Goal: Task Accomplishment & Management: Manage account settings

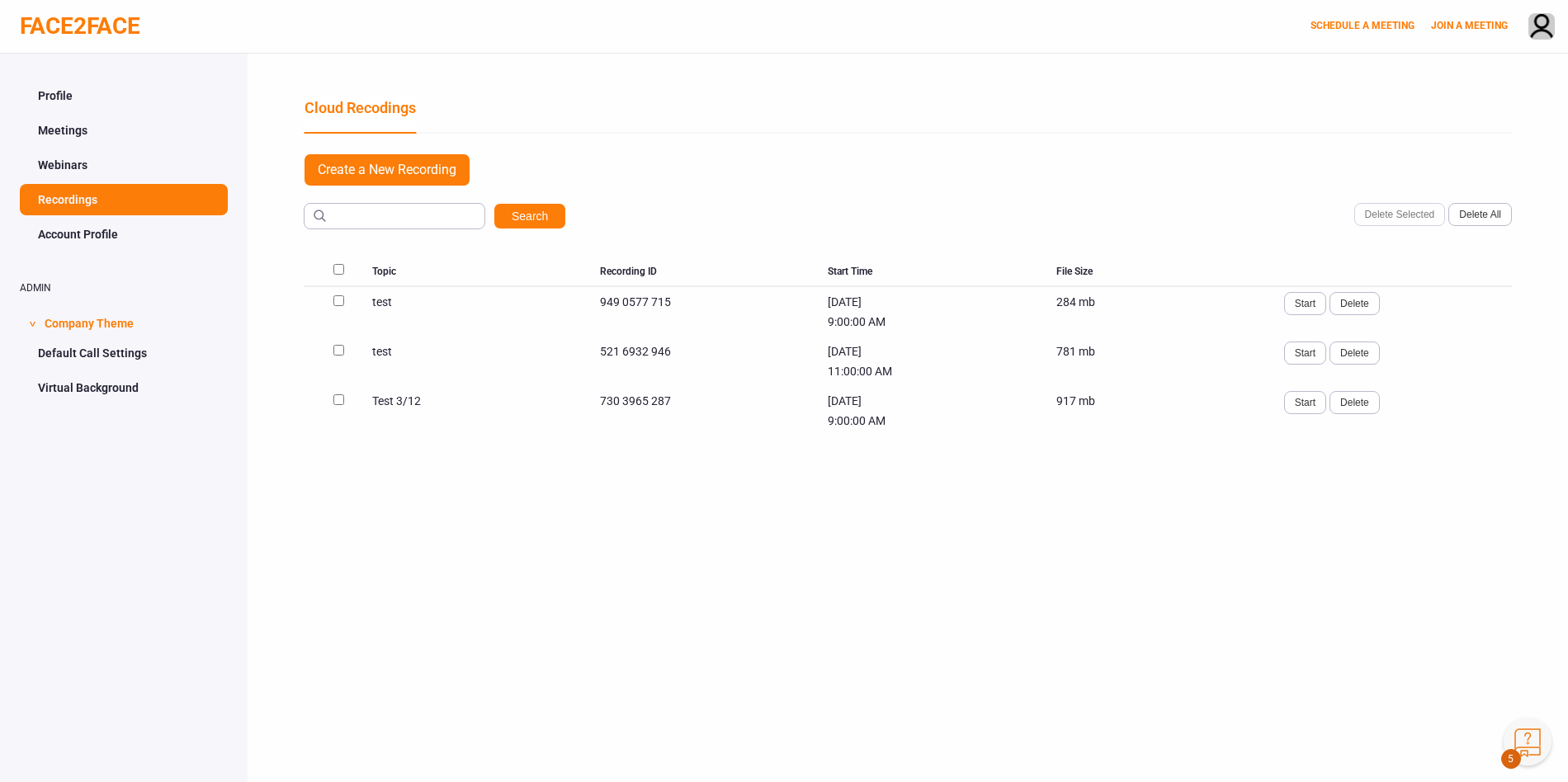
click at [57, 95] on link "Profile" at bounding box center [124, 95] width 208 height 32
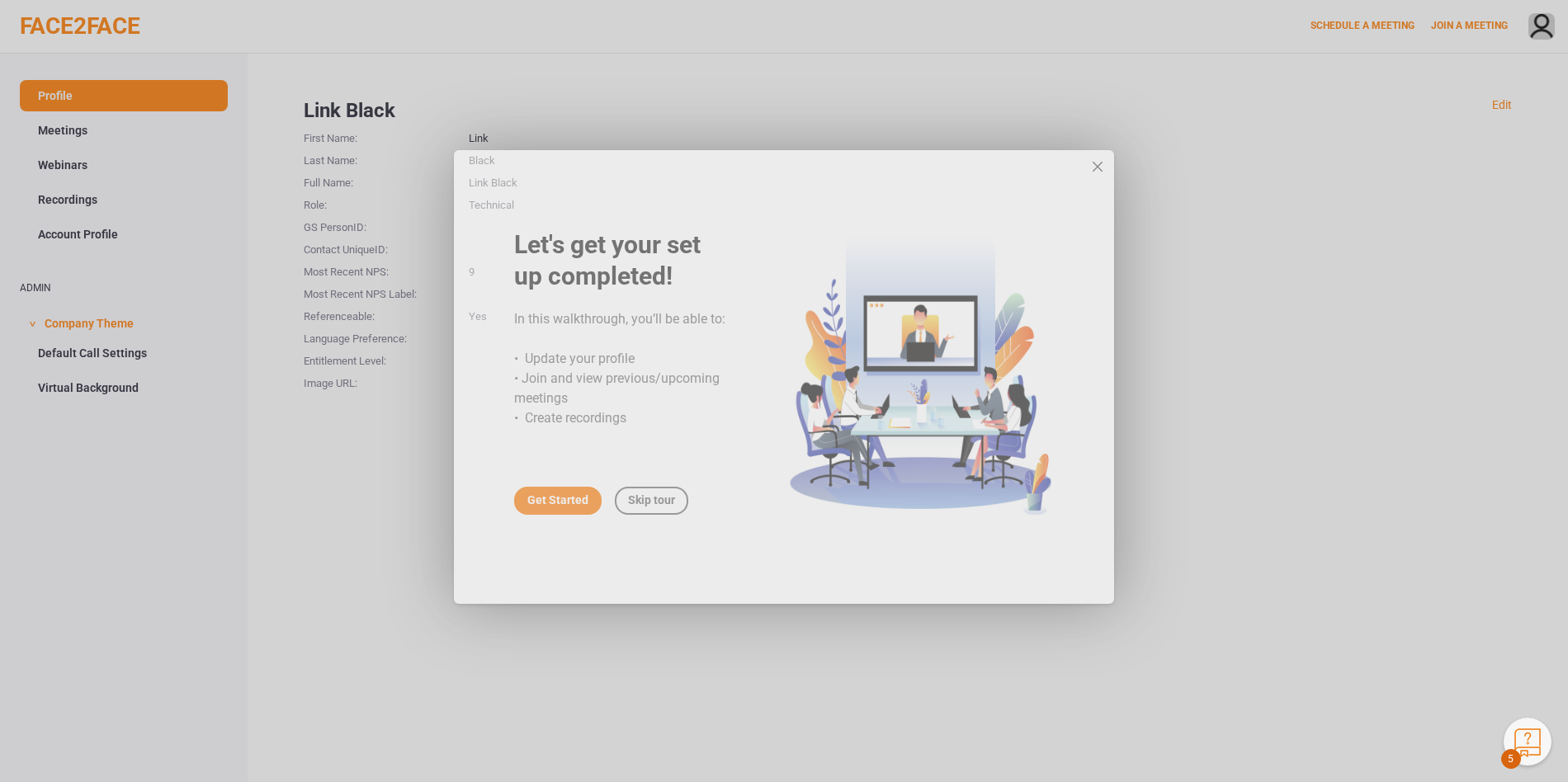
click at [1101, 180] on div "close" at bounding box center [1098, 180] width 17 height 17
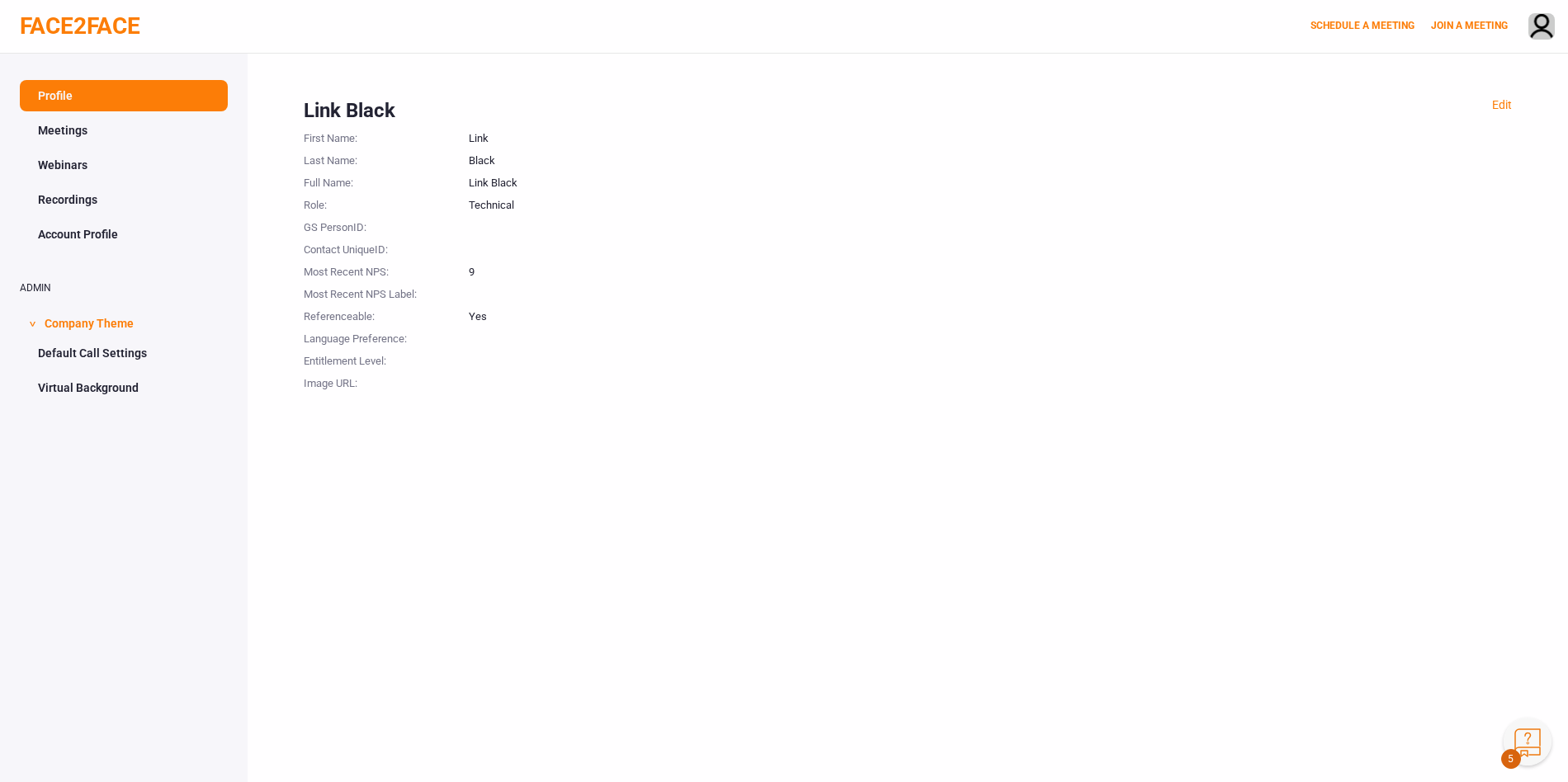
click at [75, 121] on link "Meetings" at bounding box center [124, 130] width 208 height 32
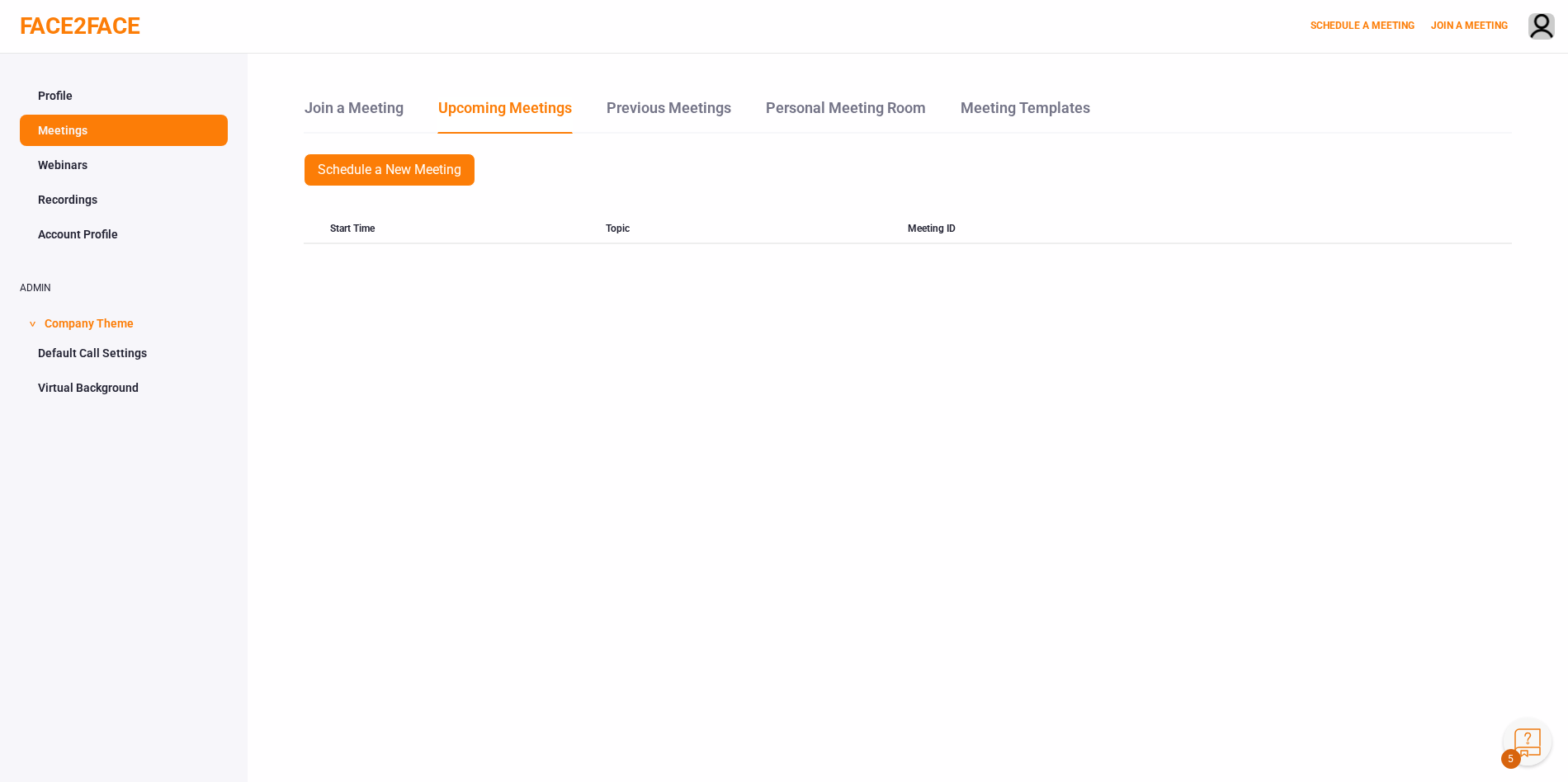
click at [71, 166] on link "Webinars" at bounding box center [124, 166] width 208 height 32
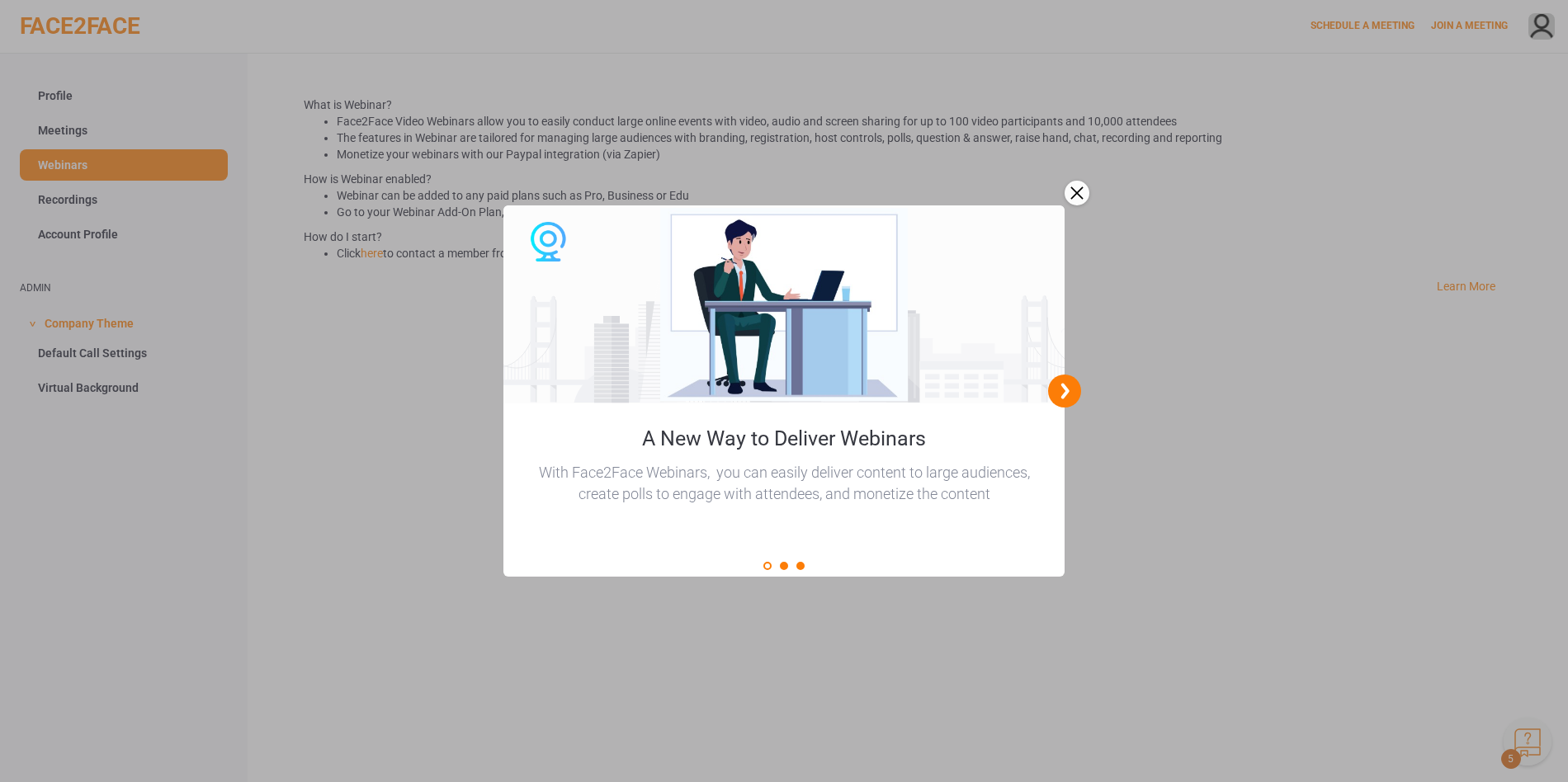
click at [74, 197] on div at bounding box center [784, 391] width 1568 height 782
click at [1079, 192] on div "close" at bounding box center [1077, 193] width 25 height 25
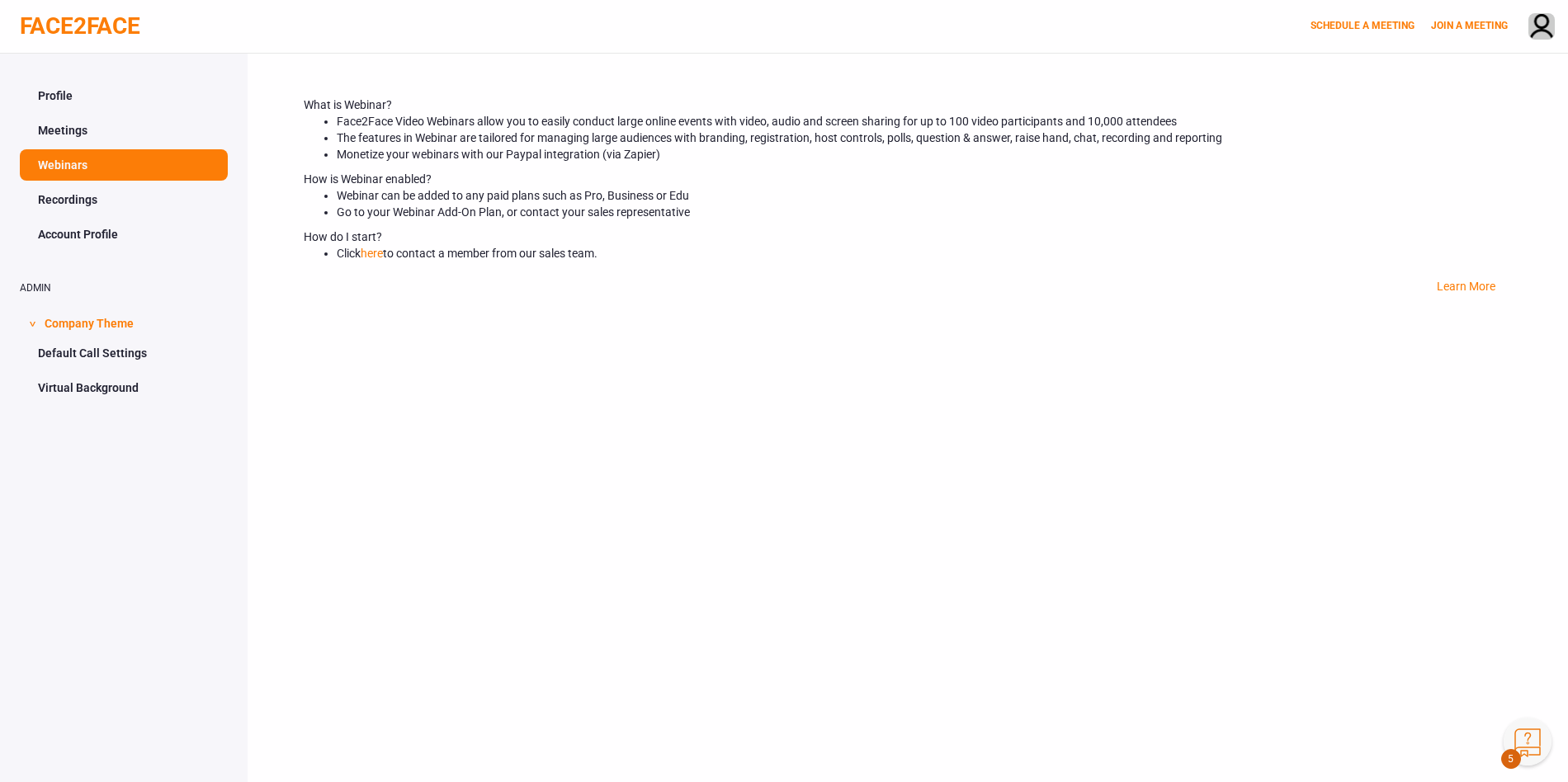
click at [86, 198] on link "Recordings" at bounding box center [124, 200] width 208 height 32
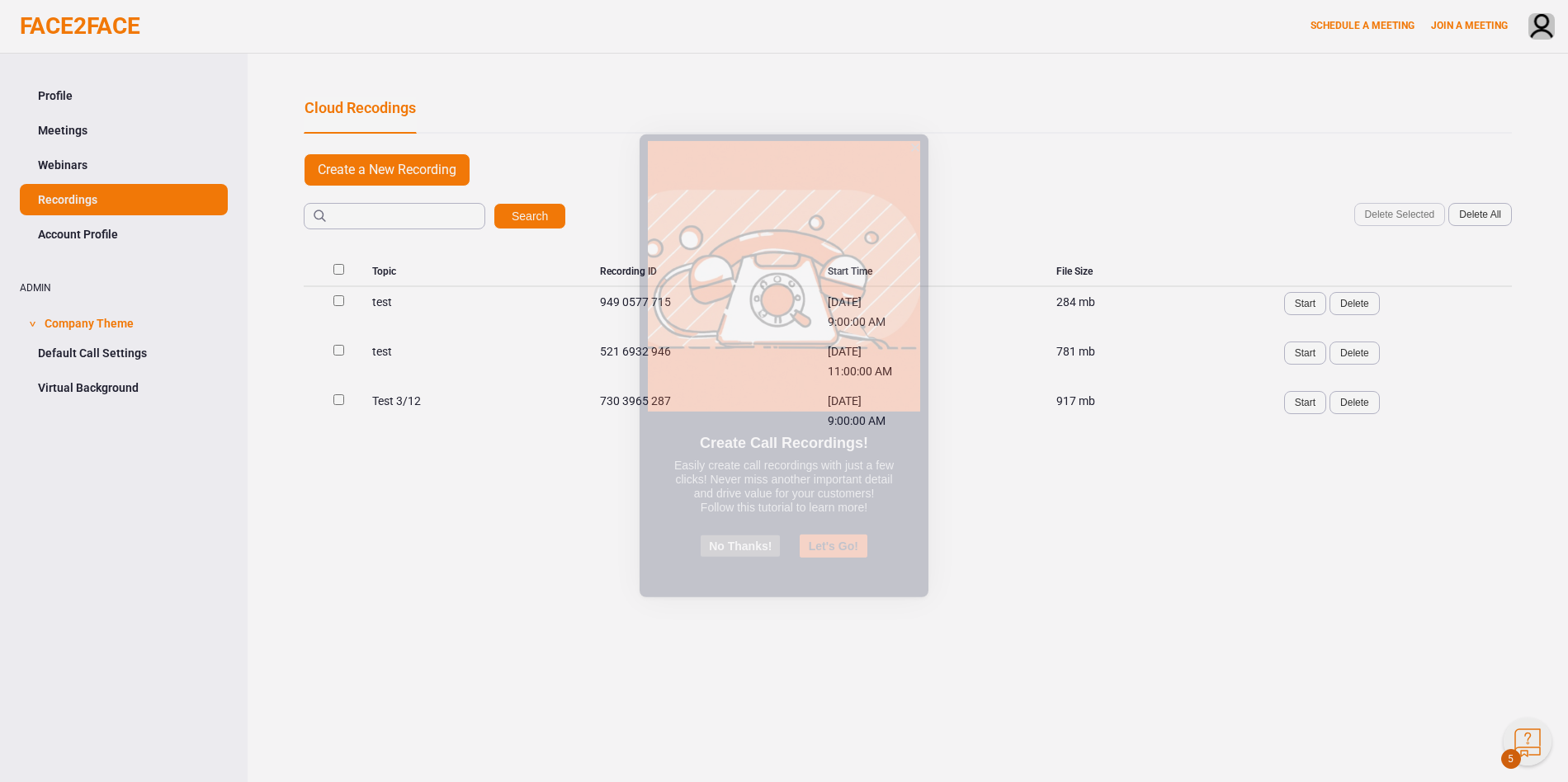
click at [836, 569] on button "Let's Go!" at bounding box center [833, 572] width 67 height 23
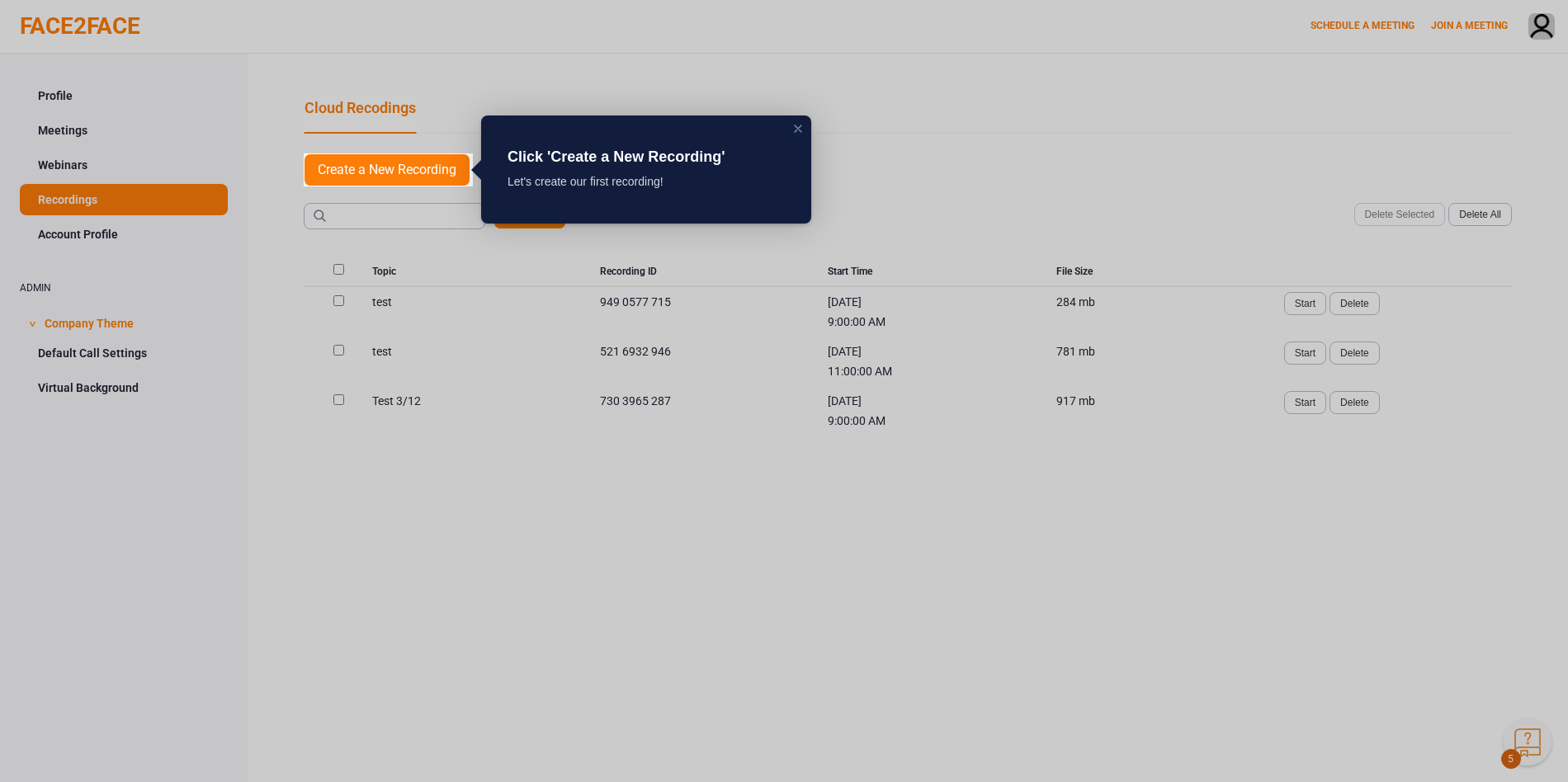
click at [799, 128] on div "close" at bounding box center [798, 128] width 13 height 13
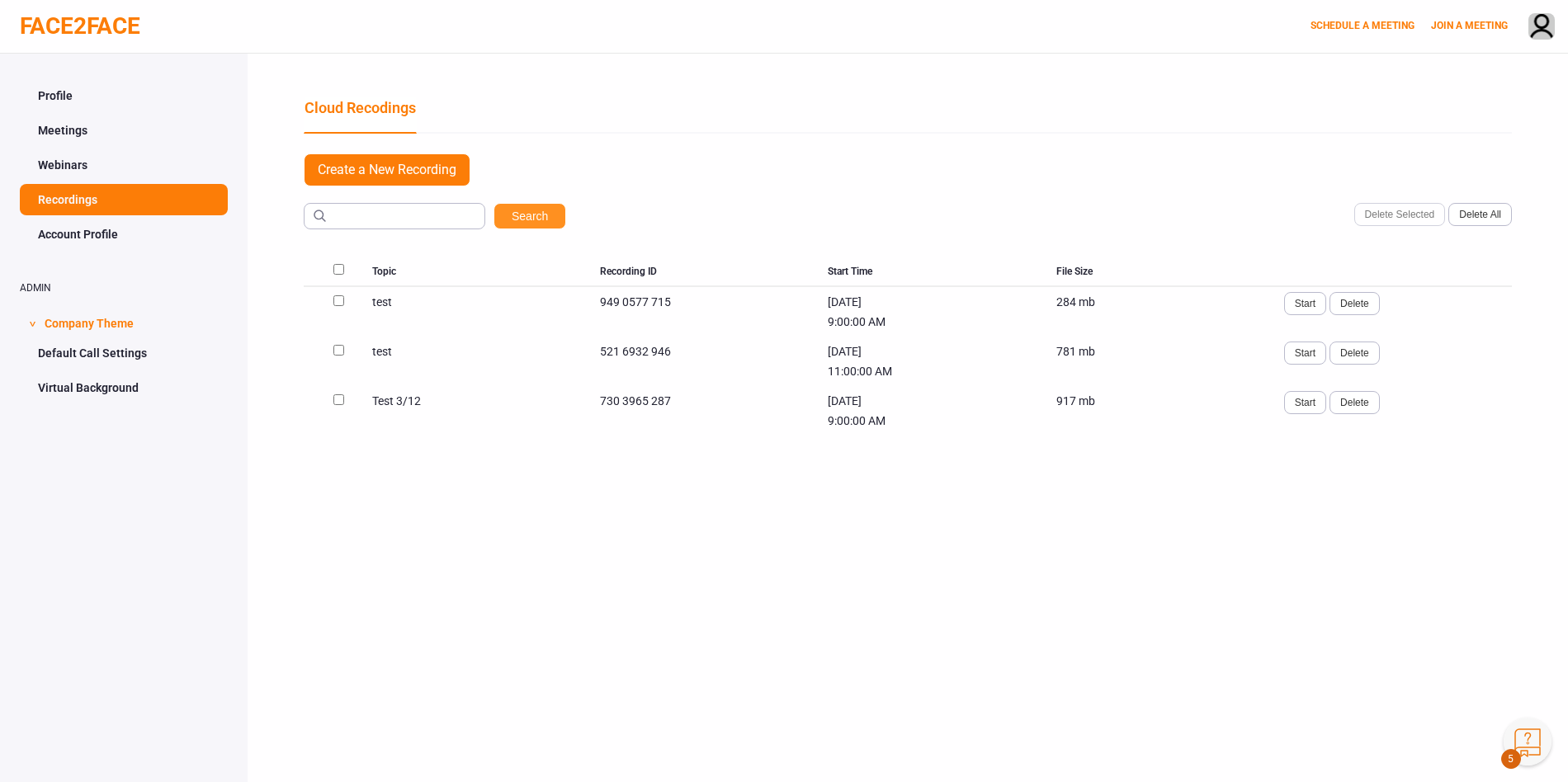
click at [535, 221] on button "Search" at bounding box center [529, 216] width 73 height 26
click at [103, 238] on link "Account Profile" at bounding box center [124, 235] width 208 height 32
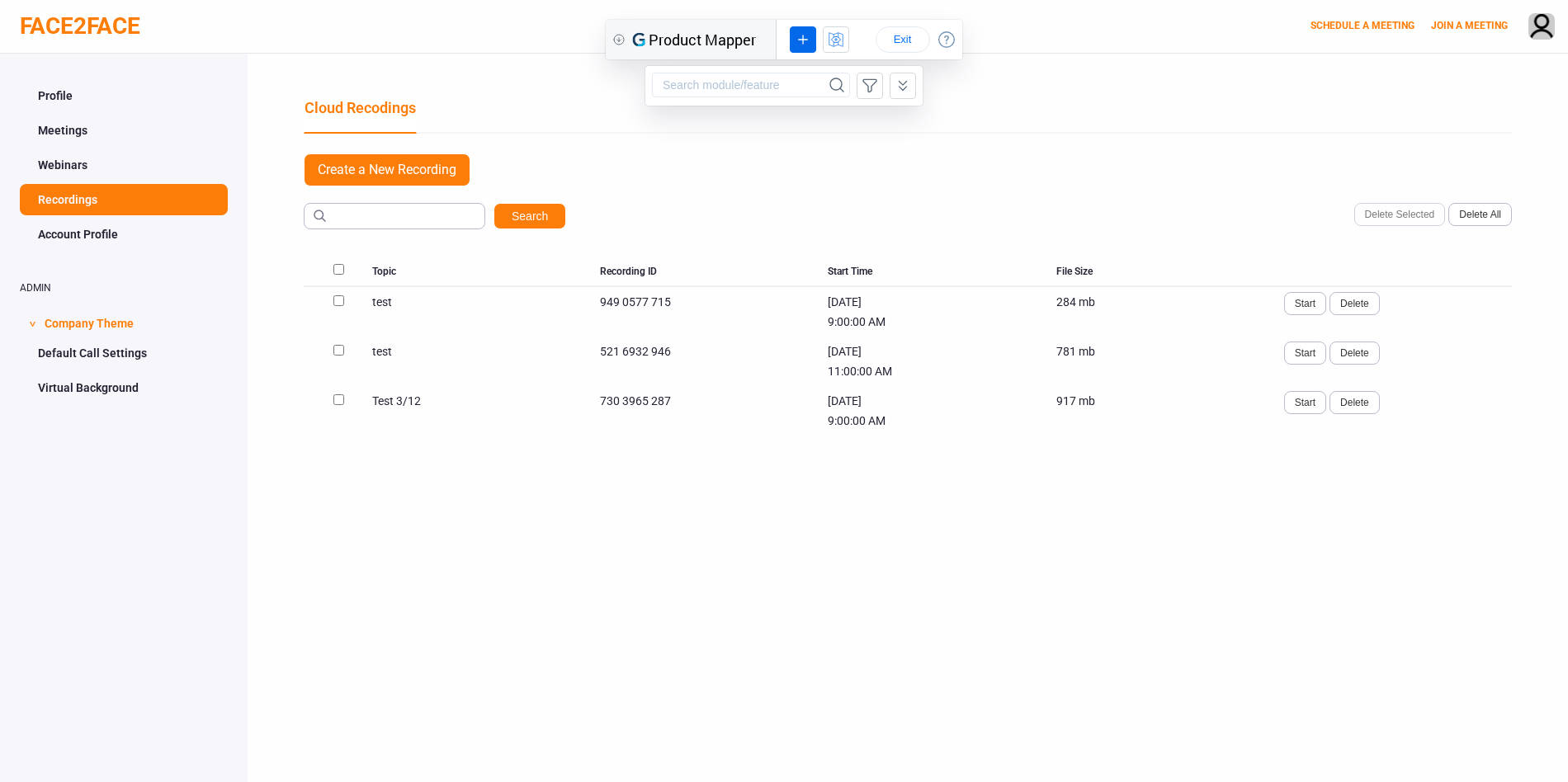
click at [618, 46] on icon at bounding box center [618, 39] width 13 height 13
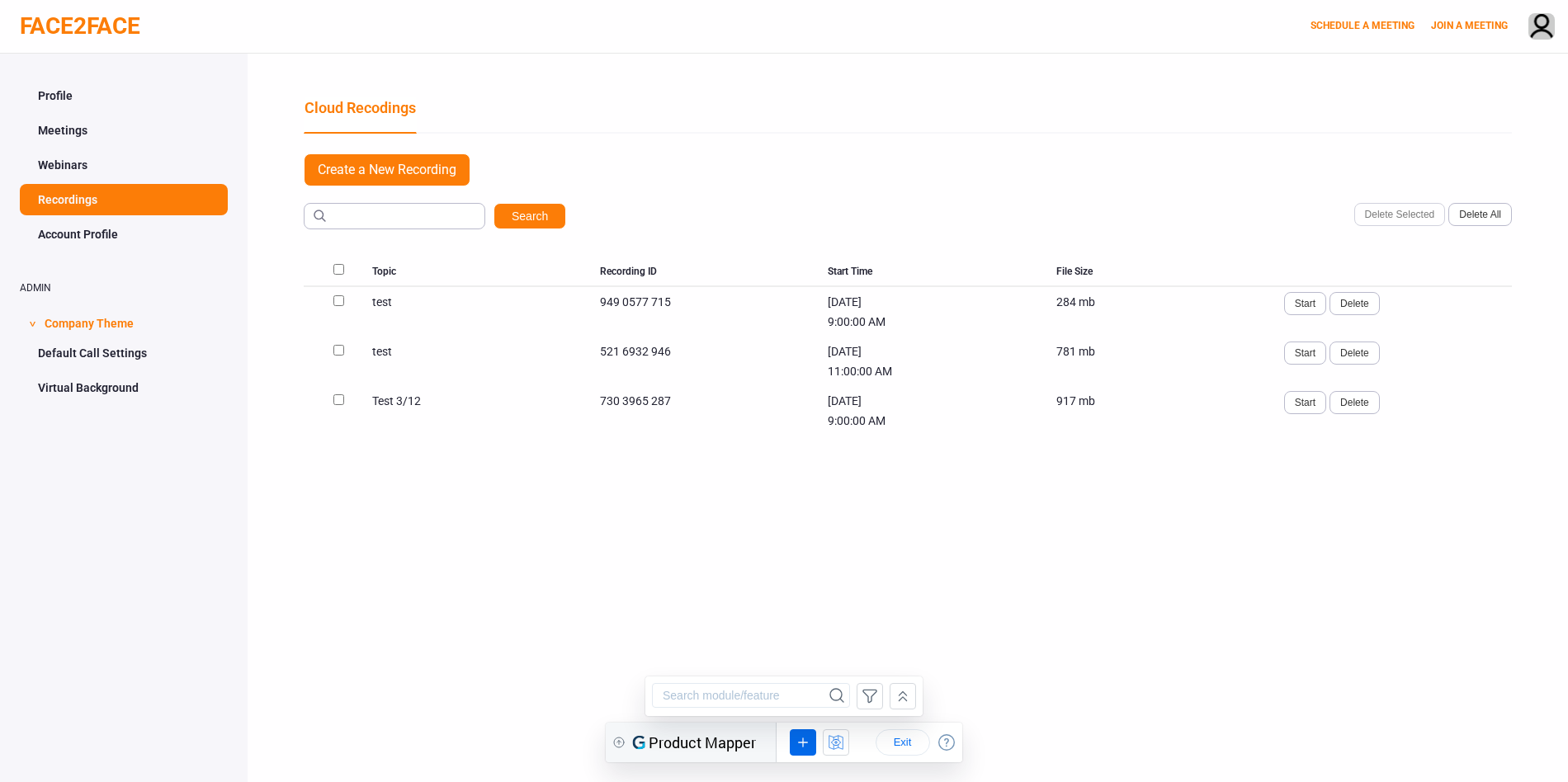
click at [625, 740] on div "Product Mapper" at bounding box center [691, 742] width 170 height 39
click at [618, 741] on icon at bounding box center [619, 743] width 4 height 4
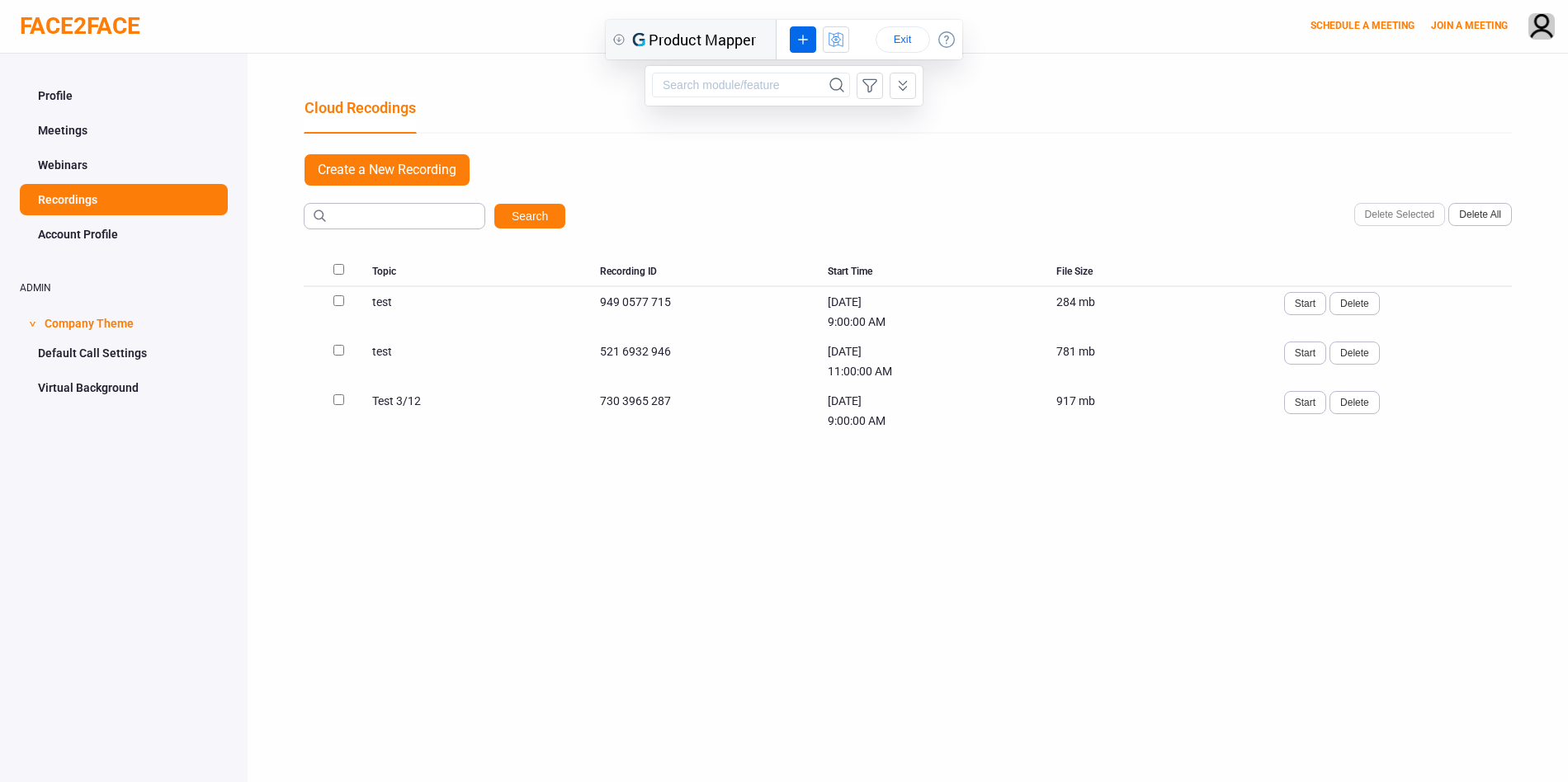
click at [905, 89] on icon at bounding box center [902, 86] width 18 height 20
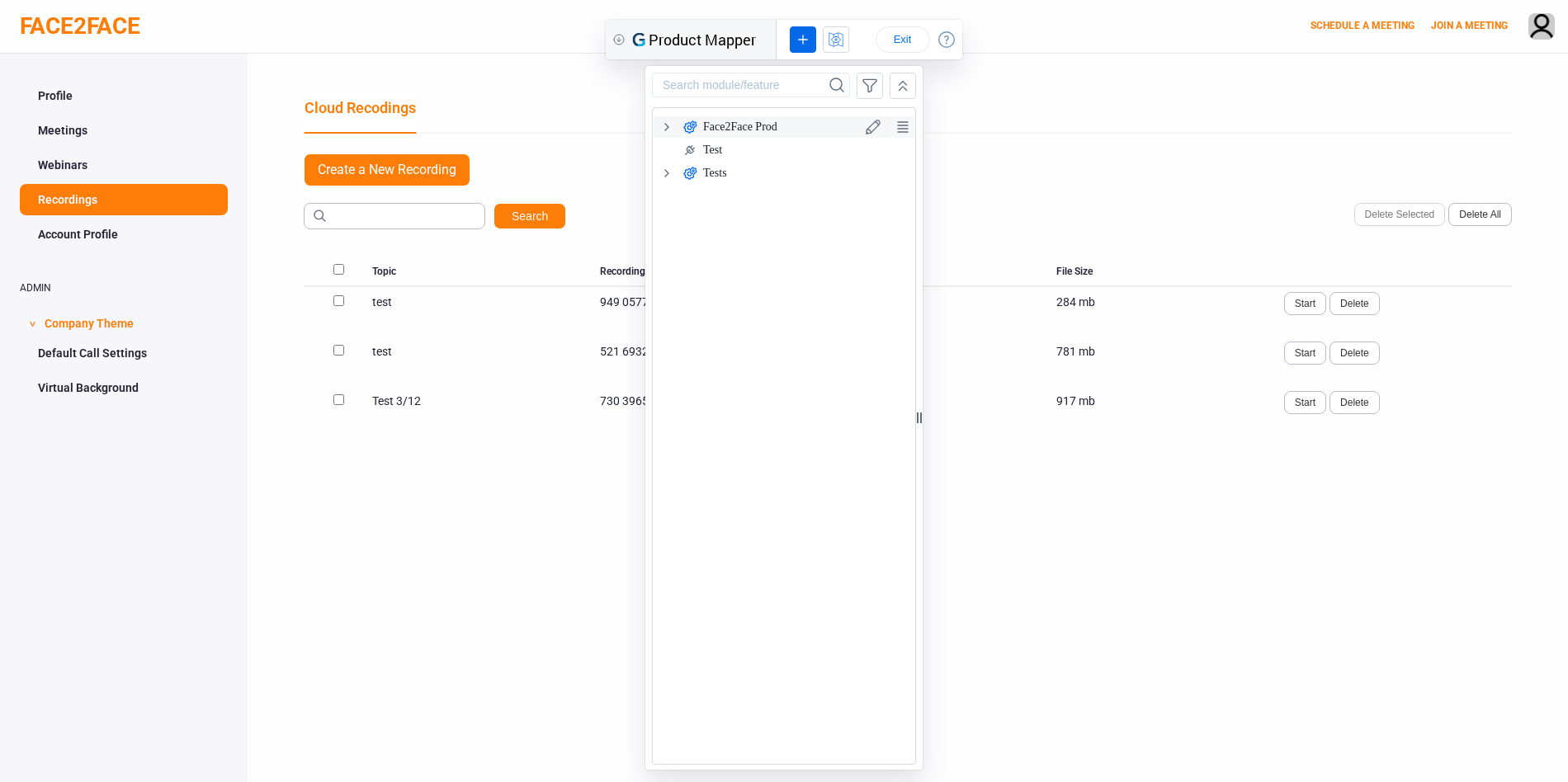
click at [668, 125] on icon at bounding box center [667, 127] width 20 height 20
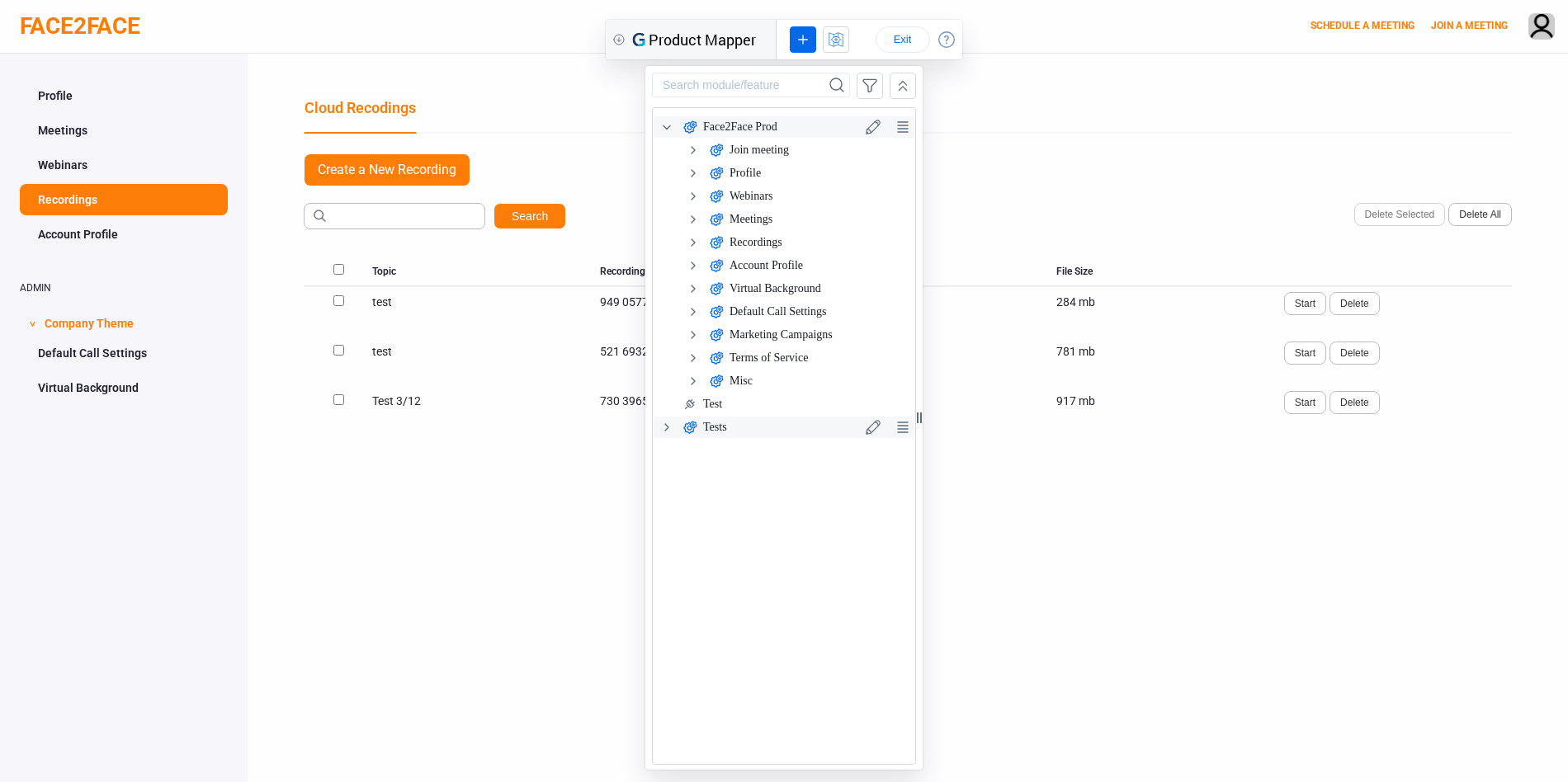
click at [663, 428] on icon at bounding box center [667, 427] width 20 height 20
click at [908, 76] on icon at bounding box center [902, 86] width 18 height 20
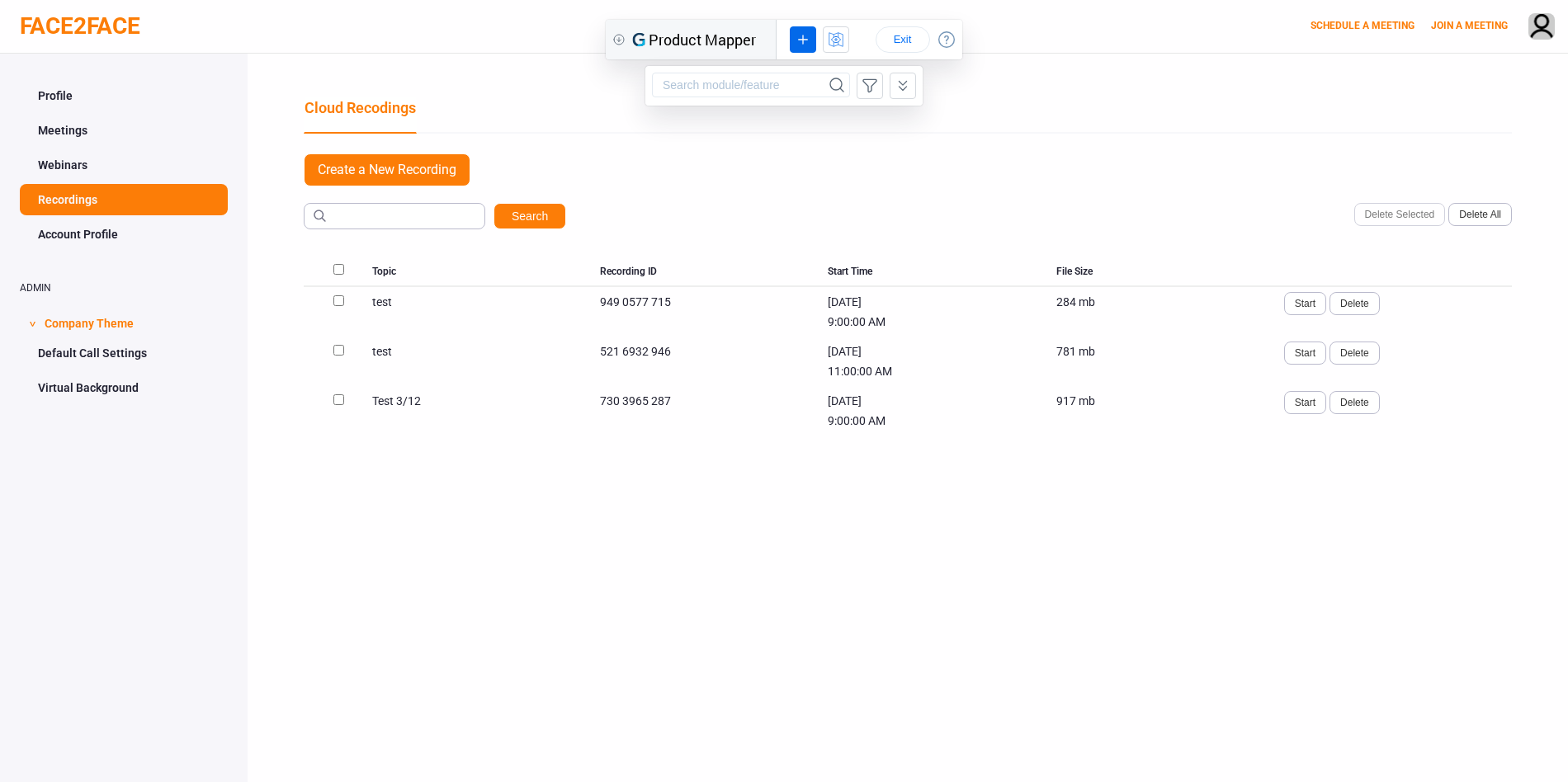
click at [907, 81] on icon at bounding box center [902, 86] width 18 height 20
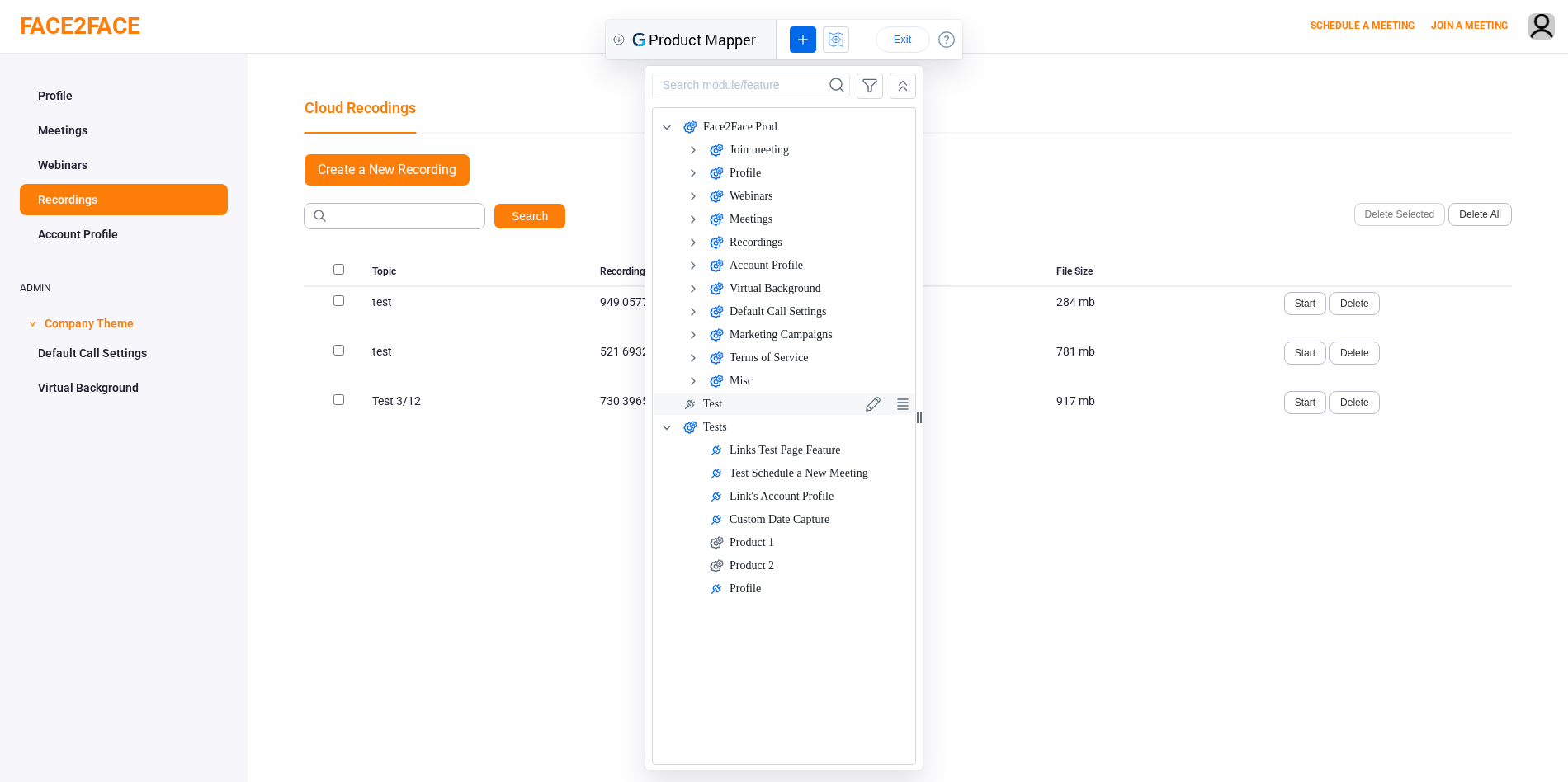
click at [710, 401] on div "Test" at bounding box center [713, 404] width 19 height 20
type input "Test"
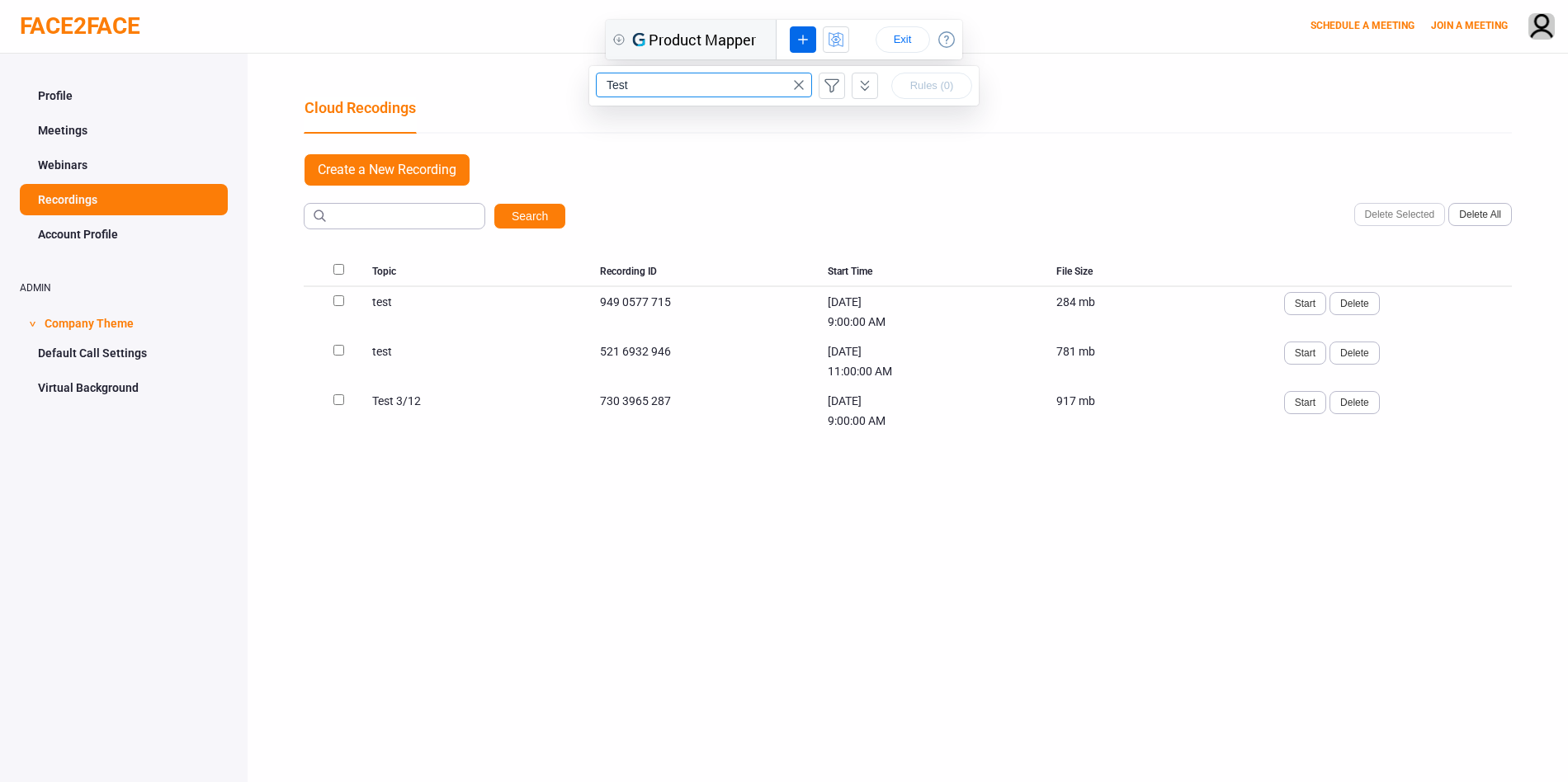
click at [798, 83] on icon at bounding box center [799, 85] width 20 height 20
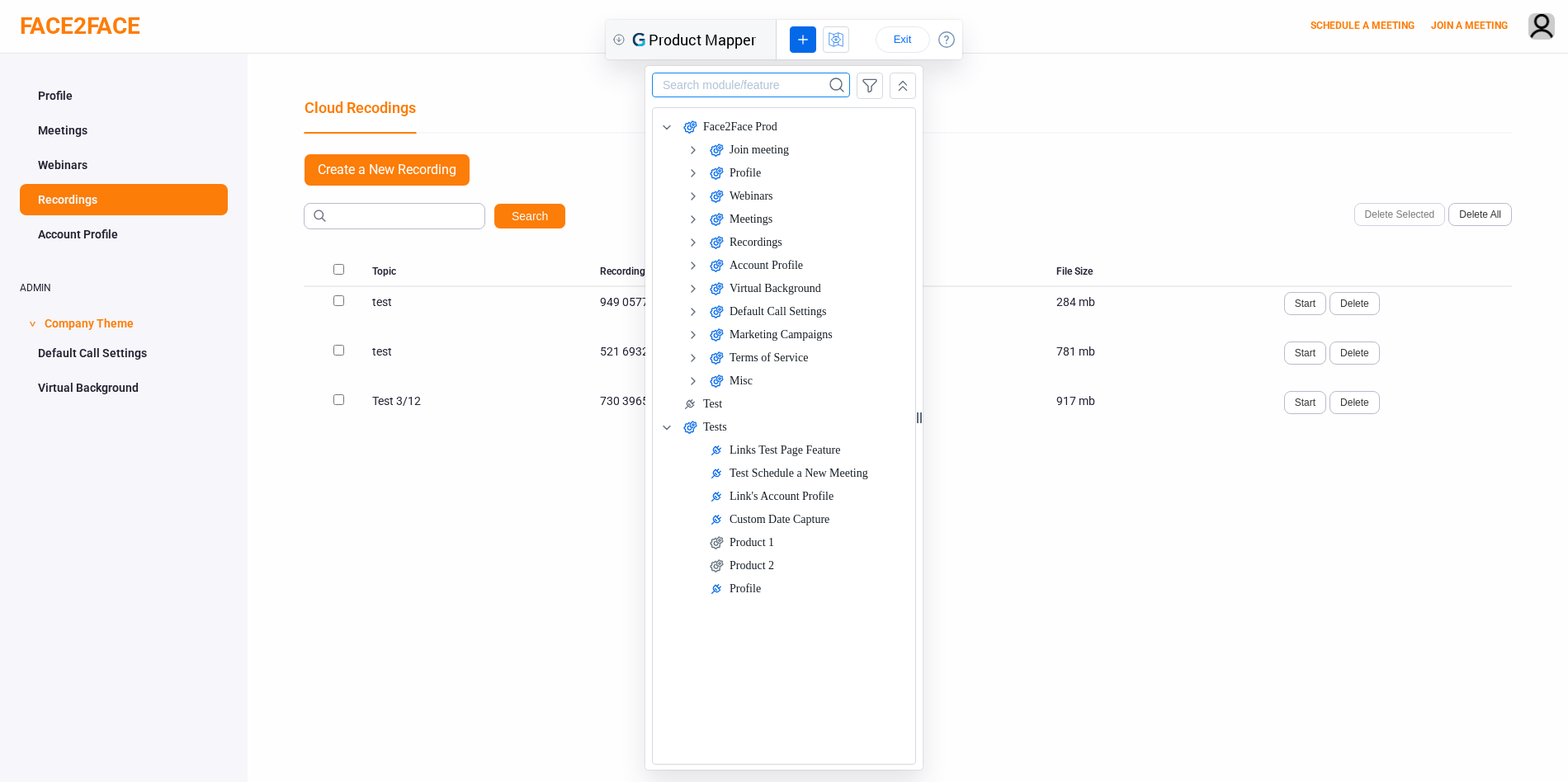
click at [906, 84] on icon at bounding box center [902, 86] width 7 height 9
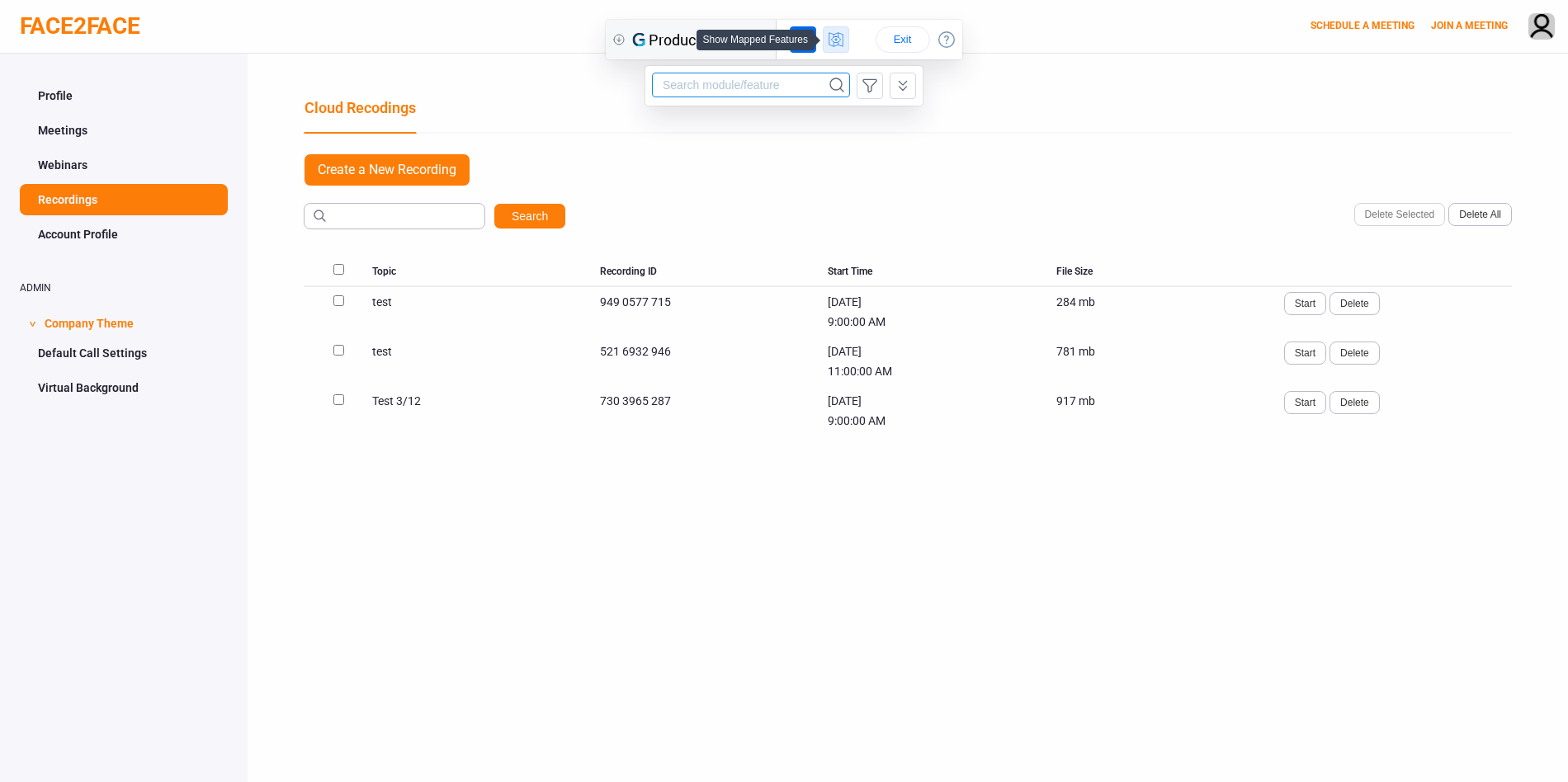
click at [842, 36] on icon at bounding box center [836, 39] width 18 height 20
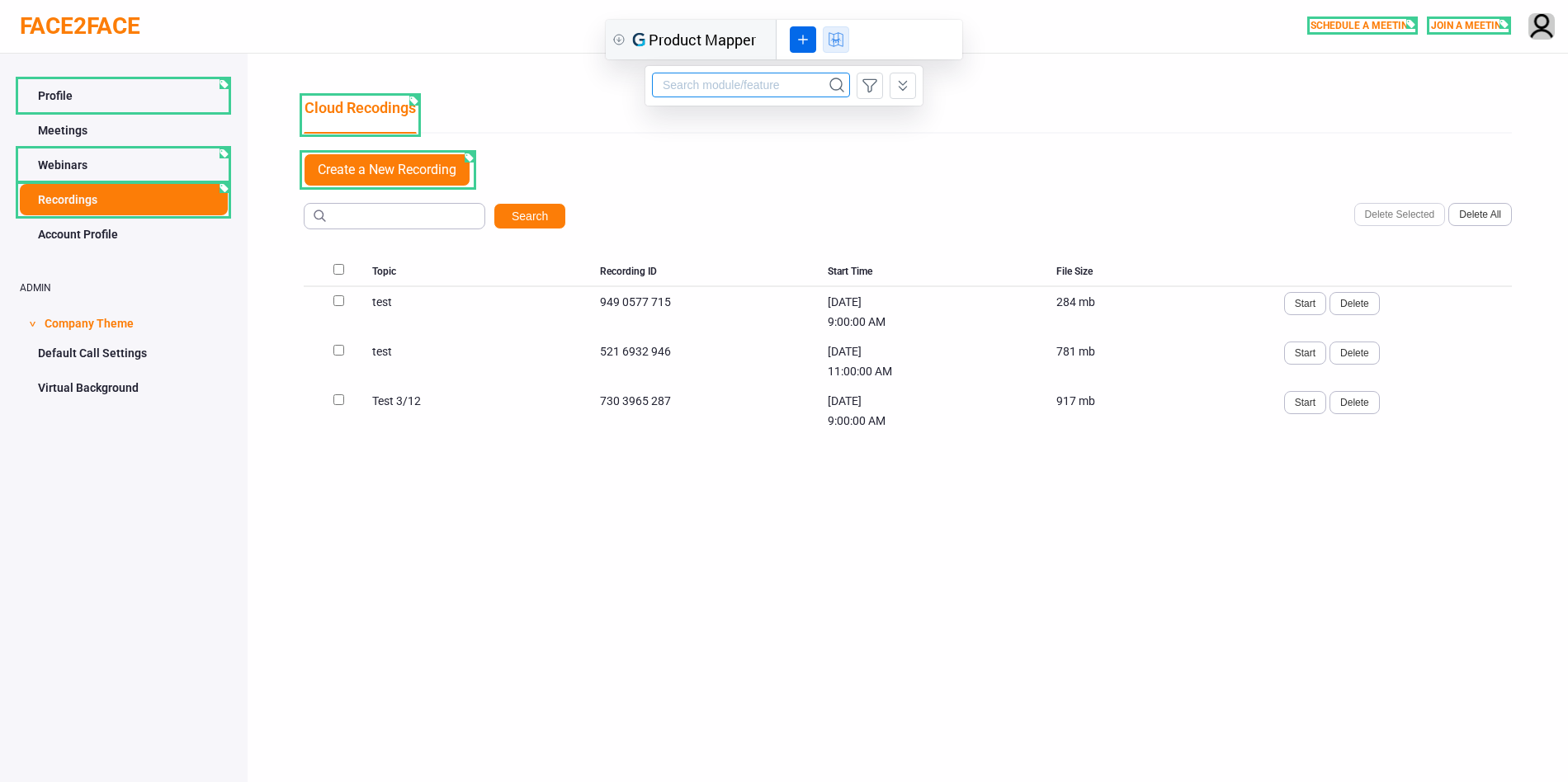
click at [224, 82] on div at bounding box center [224, 83] width 9 height 10
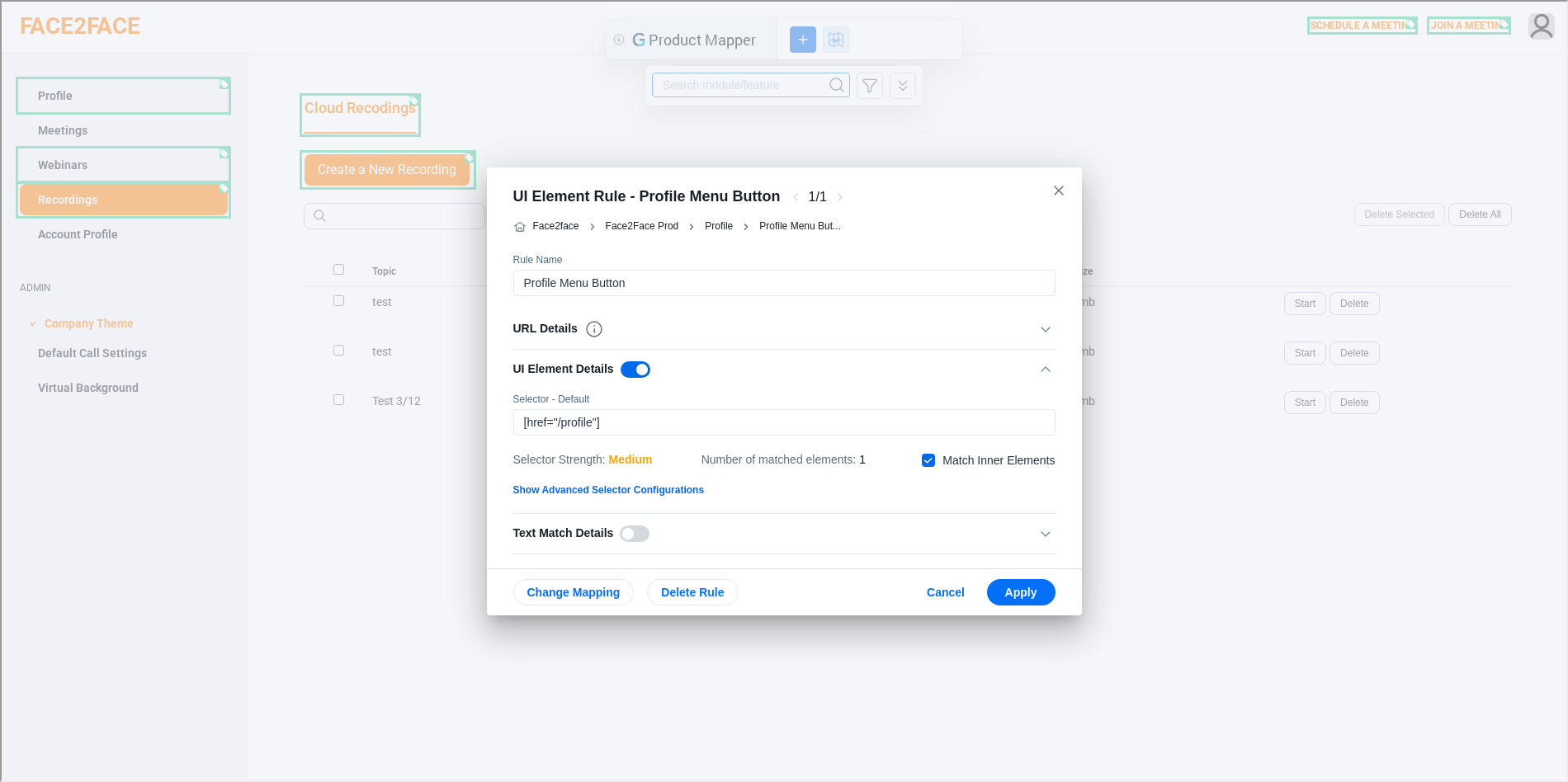
scroll to position [11, 0]
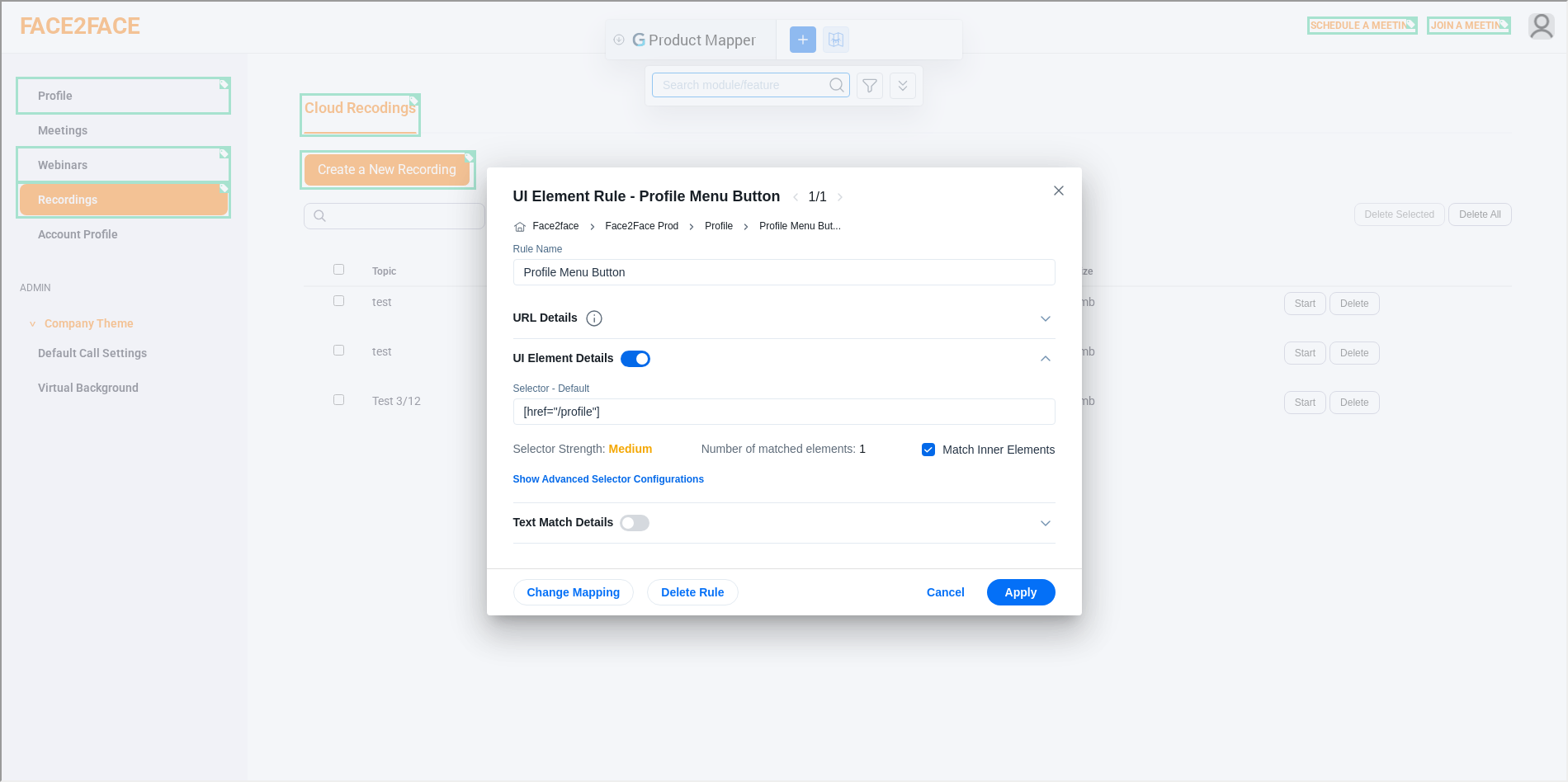
click at [639, 321] on div "URL Details" at bounding box center [767, 317] width 512 height 20
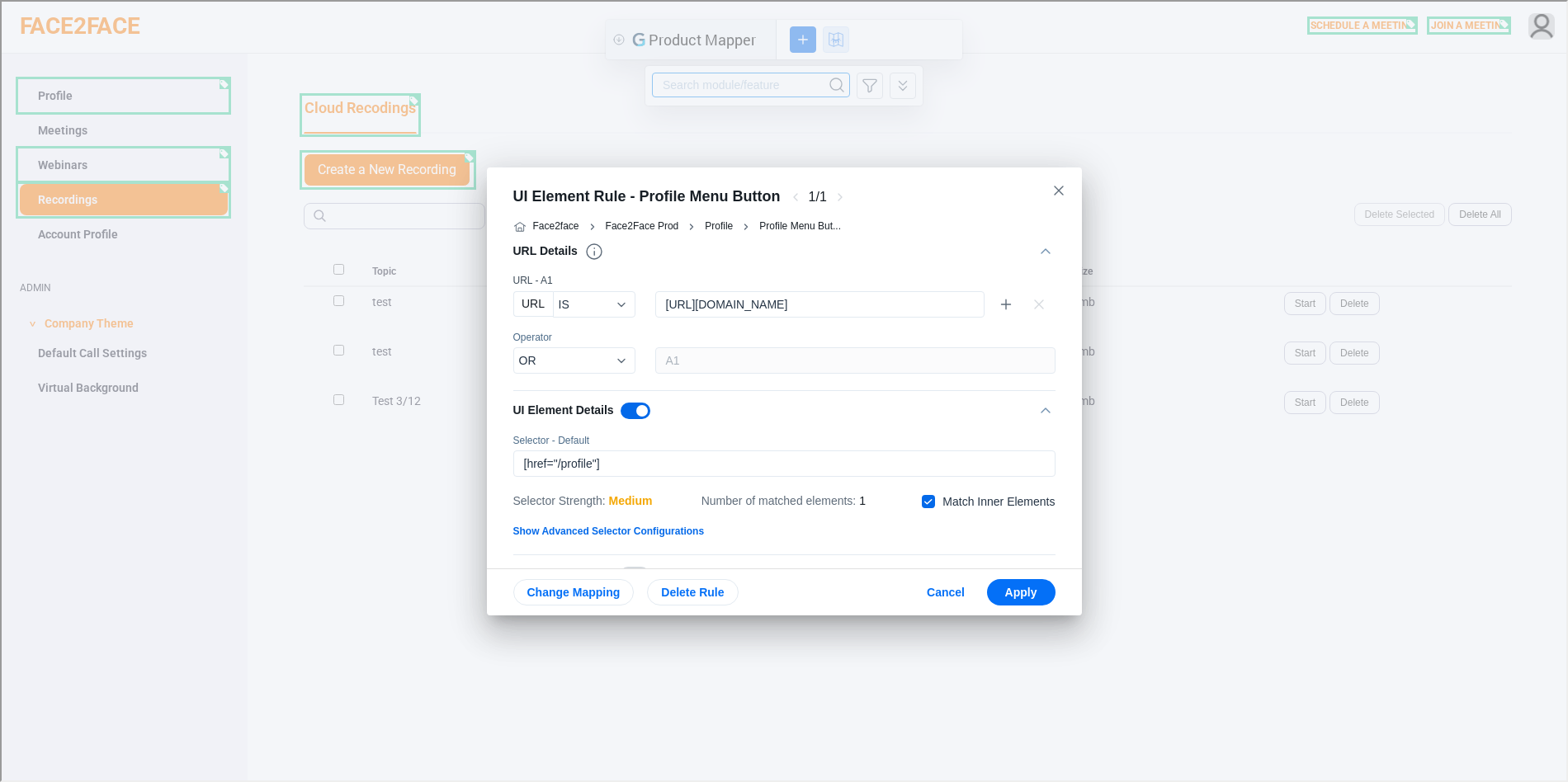
scroll to position [130, 0]
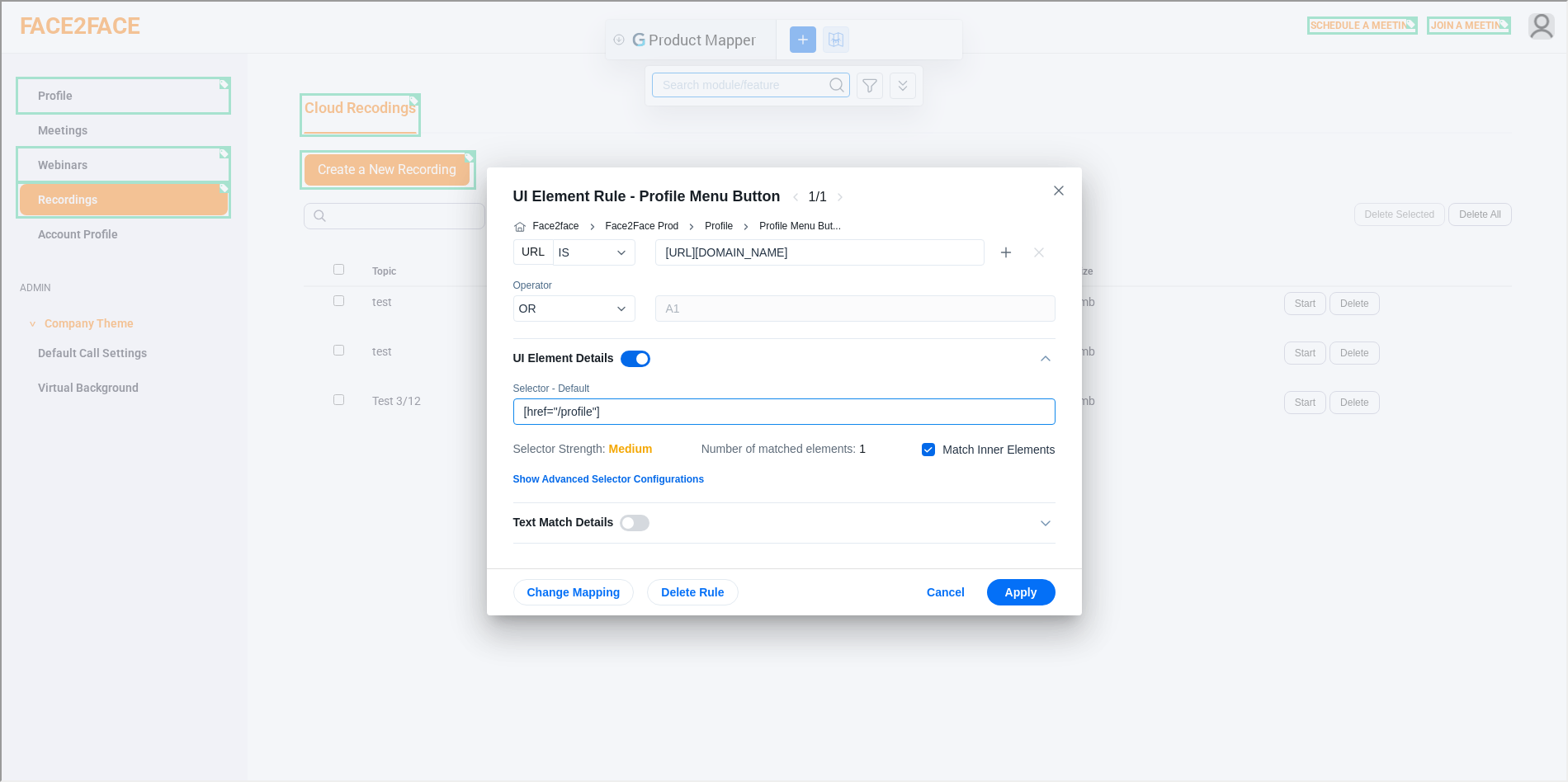
drag, startPoint x: 628, startPoint y: 407, endPoint x: 493, endPoint y: 417, distance: 135.4
click at [493, 417] on div "Face2face Face2Face Prod Profile Profile Menu But... Rule Name URL Details URL …" at bounding box center [782, 389] width 595 height 355
click at [643, 448] on div "medium" at bounding box center [630, 447] width 44 height 20
drag, startPoint x: 859, startPoint y: 445, endPoint x: 869, endPoint y: 445, distance: 10.0
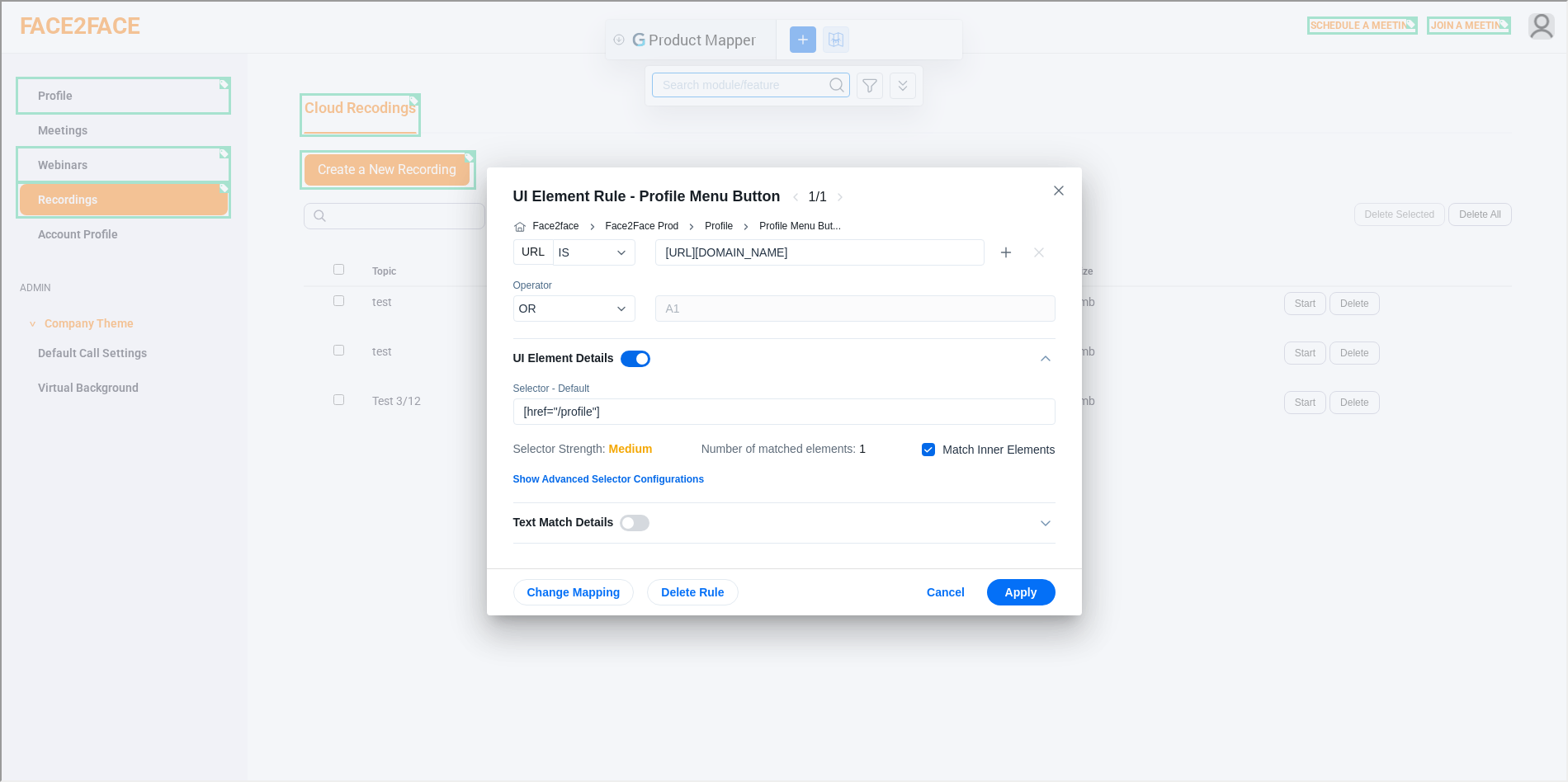
click at [869, 445] on div "Selector Strength : medium Number of matched elements : 1 checkbox/without-labe…" at bounding box center [782, 448] width 542 height 28
click at [941, 592] on span "Cancel" at bounding box center [944, 590] width 42 height 13
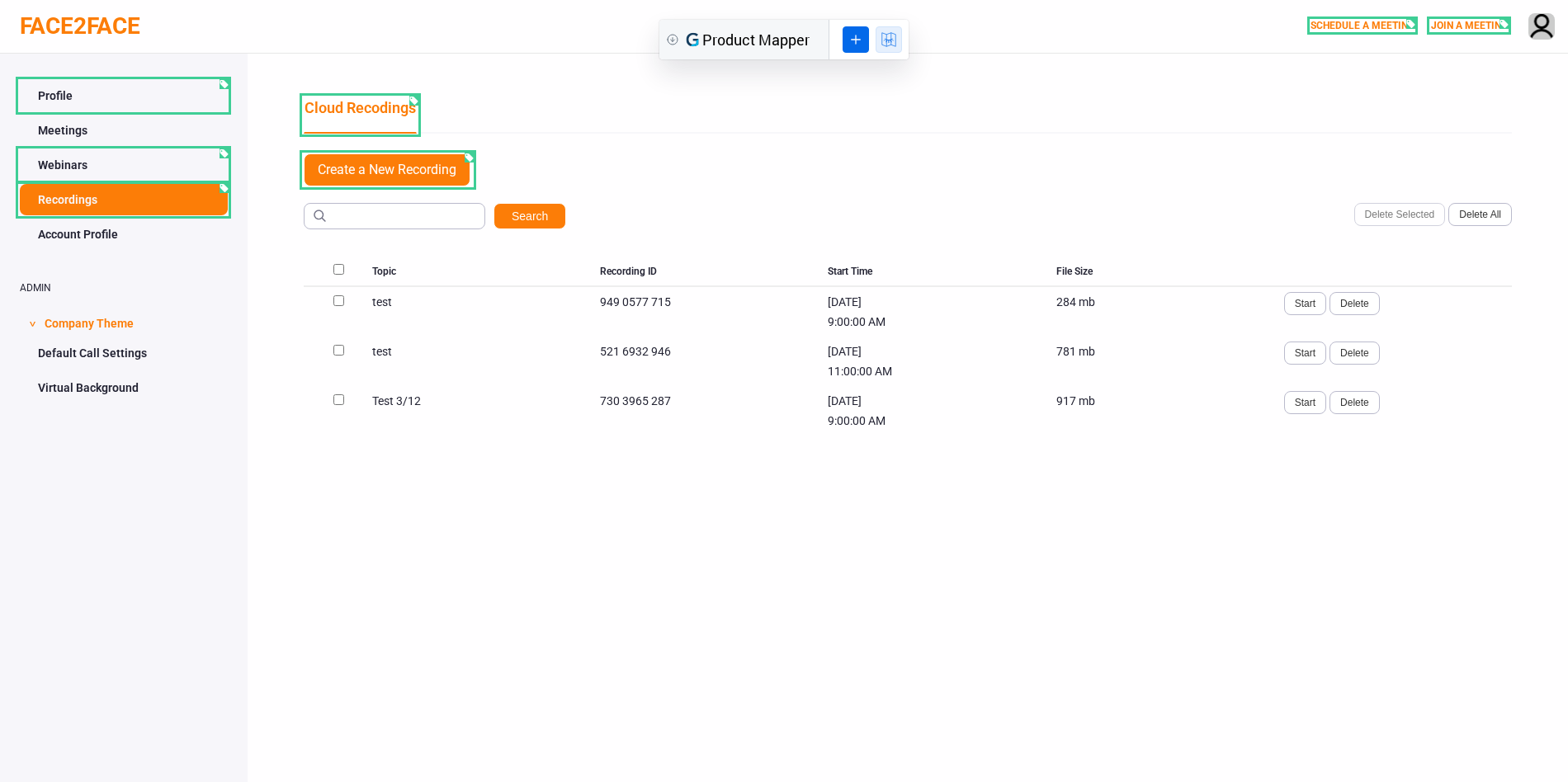
click at [882, 41] on icon at bounding box center [888, 39] width 18 height 20
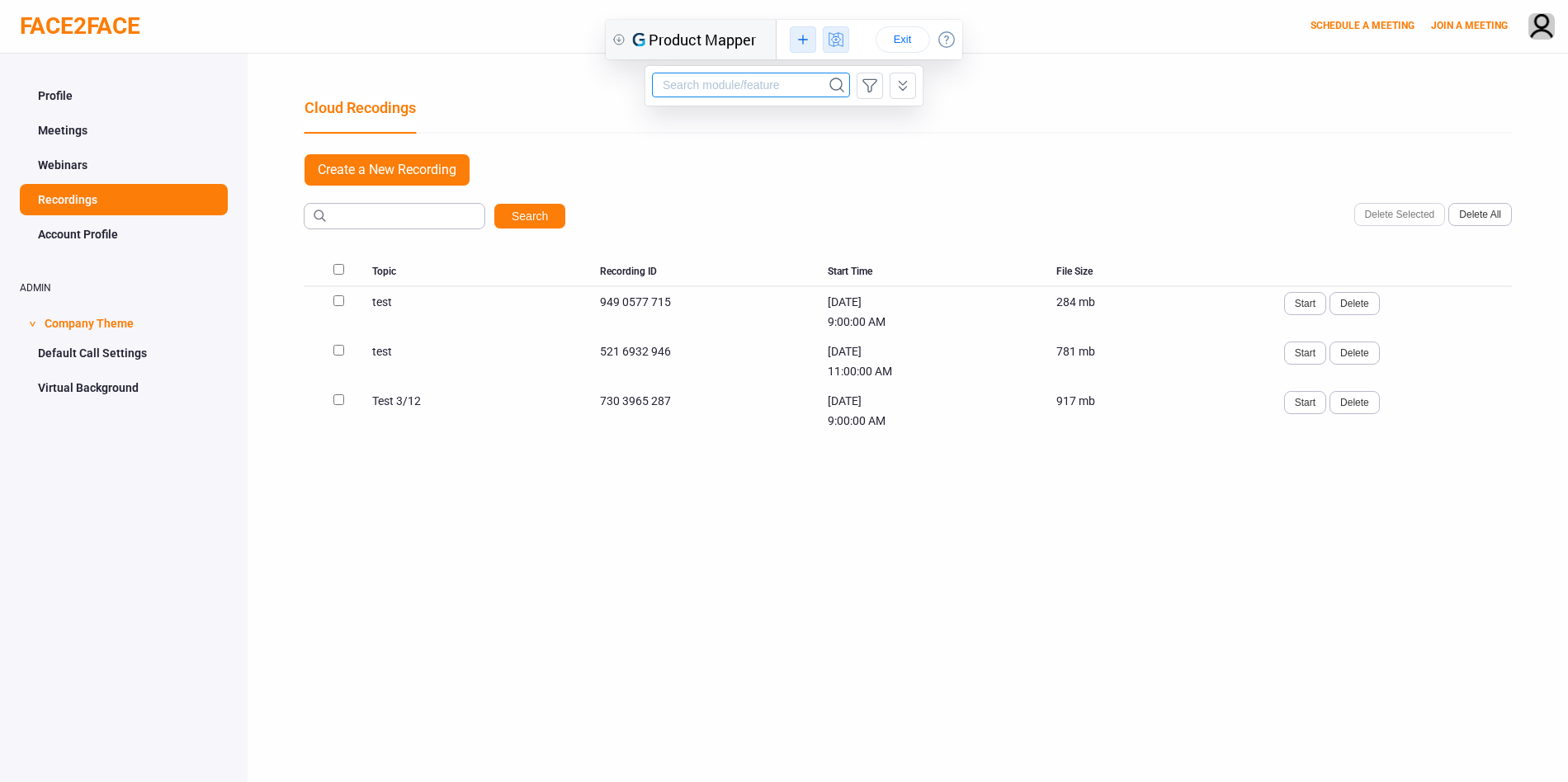
click at [798, 36] on icon at bounding box center [802, 39] width 18 height 20
click at [826, 125] on div "UI Element Rule" at bounding box center [846, 127] width 80 height 12
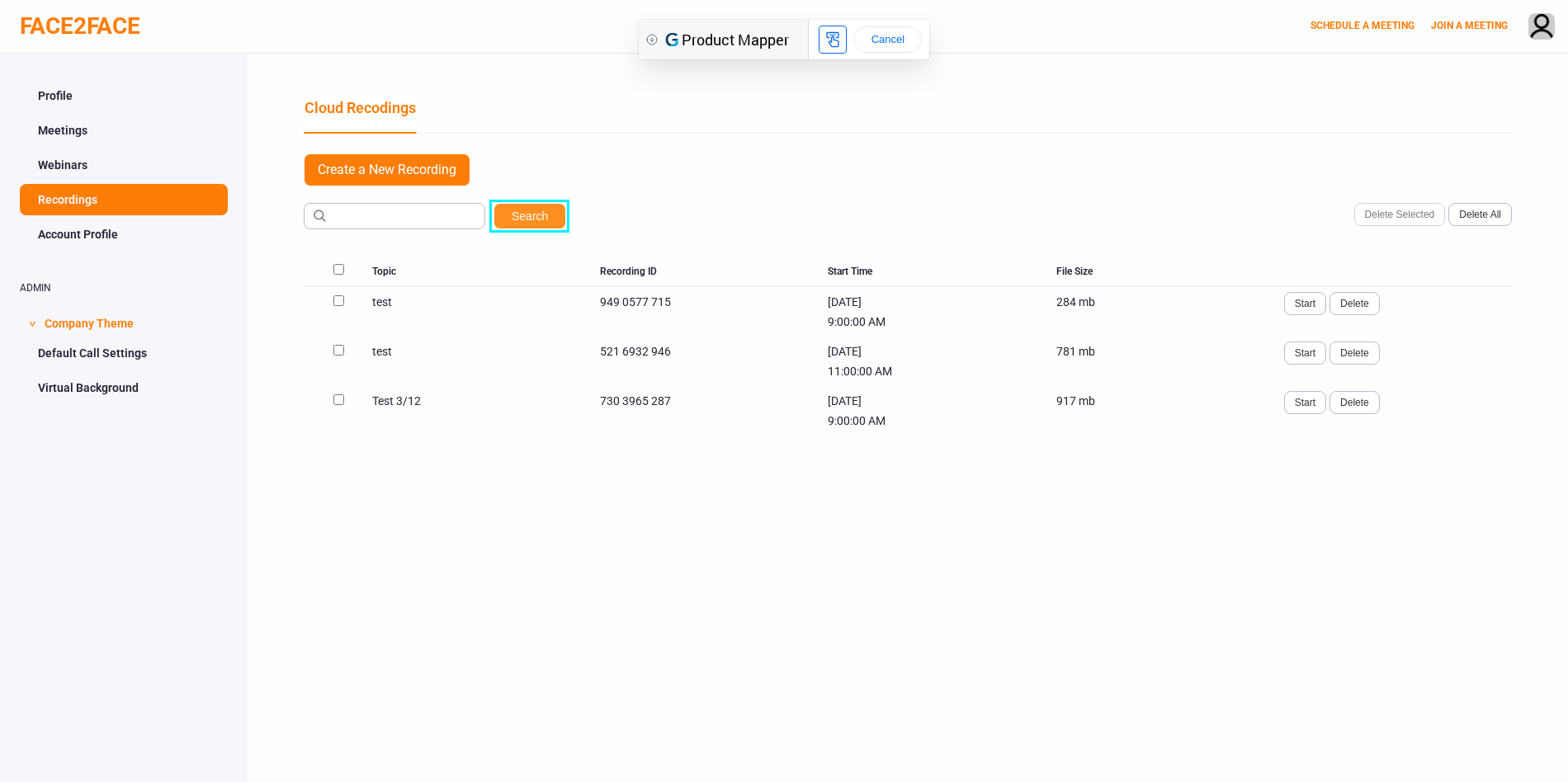
click at [555, 219] on button "Search" at bounding box center [529, 216] width 73 height 26
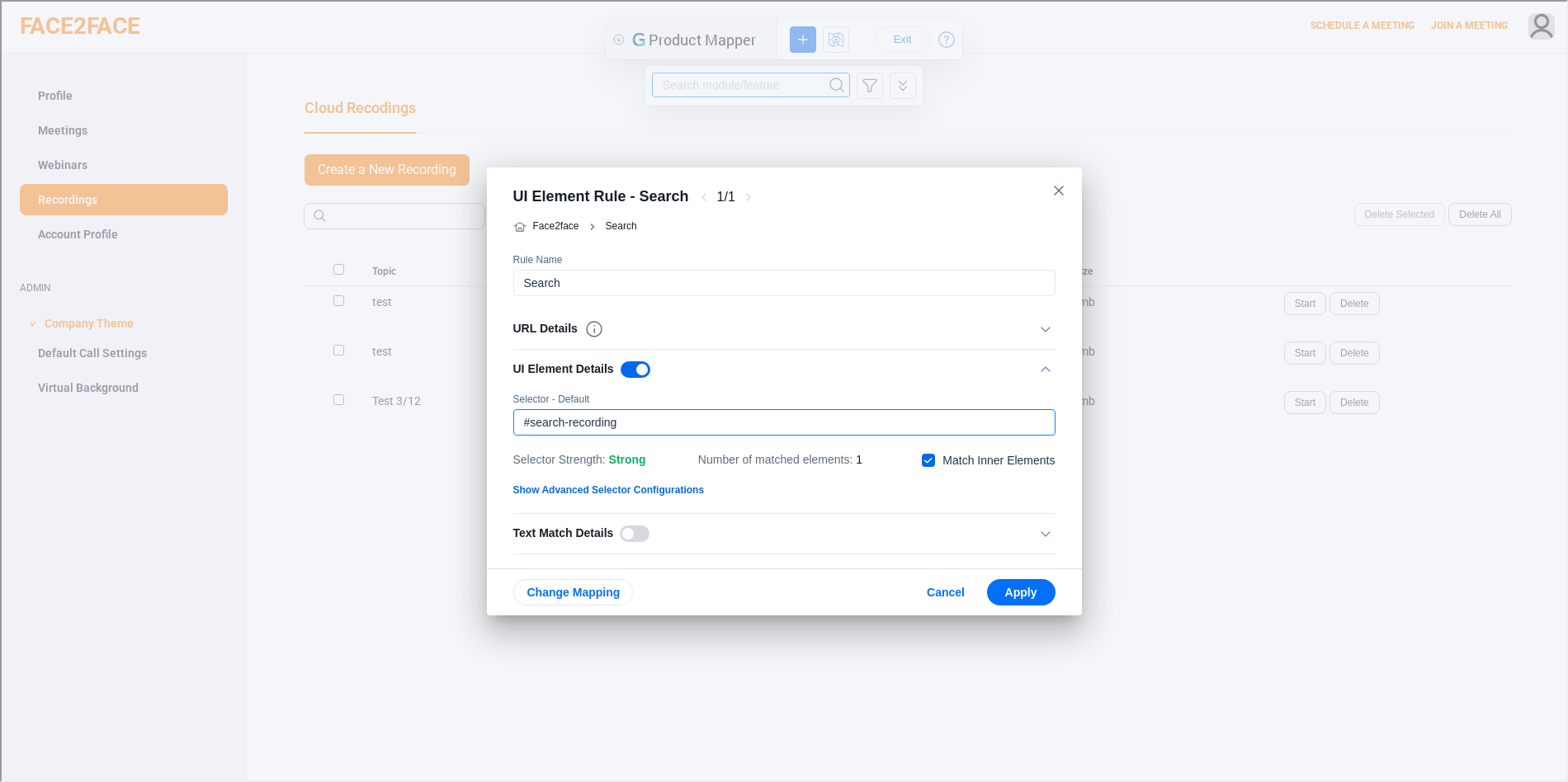
drag, startPoint x: 662, startPoint y: 419, endPoint x: 497, endPoint y: 420, distance: 165.0
click at [497, 420] on div "Face2face Search Rule Name URL Details URL - A 1 URL IS Operator OR A1 UI Eleme…" at bounding box center [782, 389] width 595 height 355
click at [628, 452] on div "strong" at bounding box center [626, 459] width 37 height 20
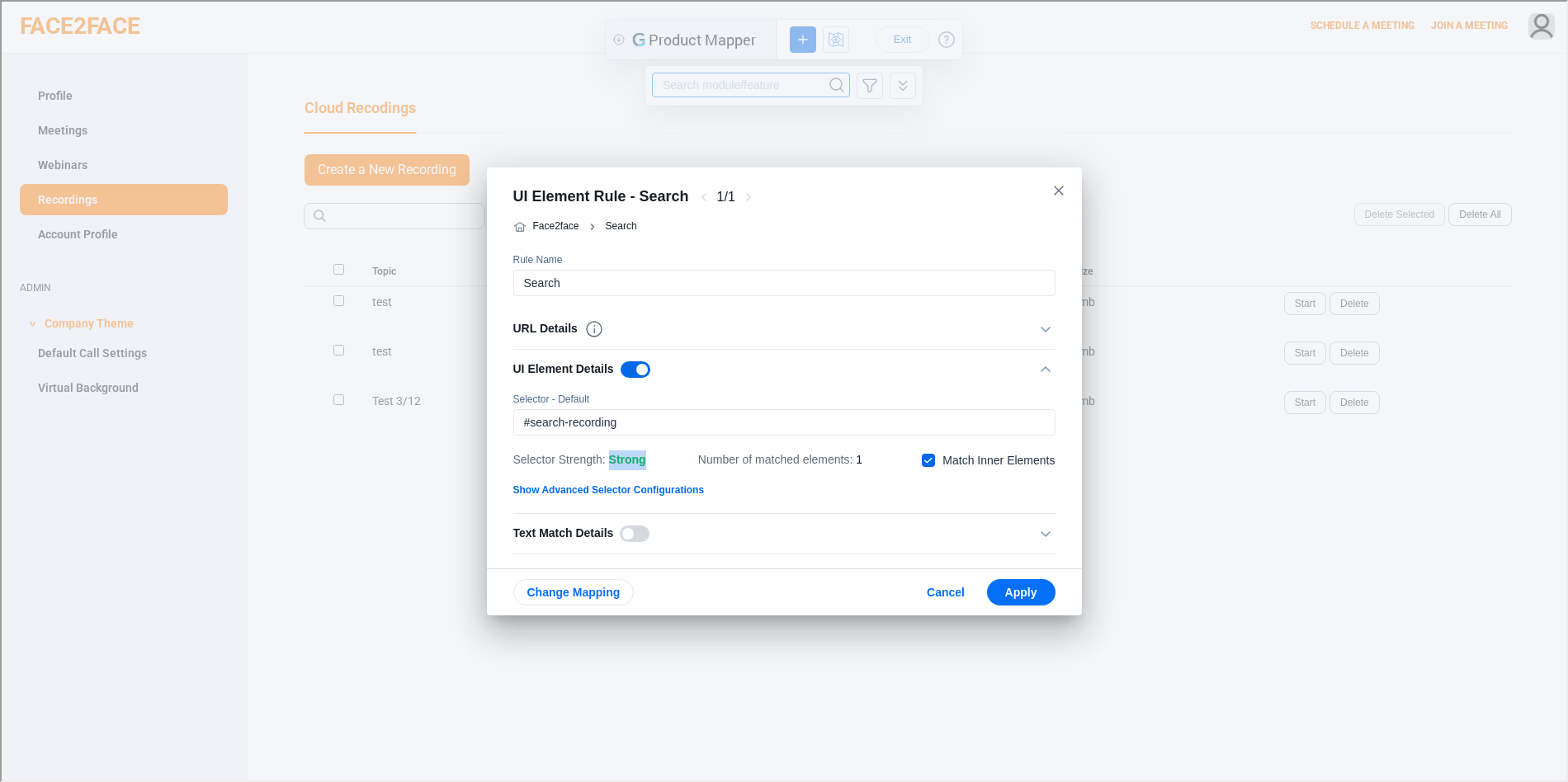
click at [628, 452] on div "strong" at bounding box center [626, 459] width 37 height 20
drag, startPoint x: 859, startPoint y: 461, endPoint x: 869, endPoint y: 461, distance: 10.0
click at [869, 461] on div "Selector Strength : strong Number of matched elements : 1 checkbox/without-labe…" at bounding box center [782, 459] width 542 height 28
drag, startPoint x: 865, startPoint y: 456, endPoint x: 856, endPoint y: 456, distance: 9.0
click at [622, 329] on div "URL Details" at bounding box center [767, 328] width 512 height 20
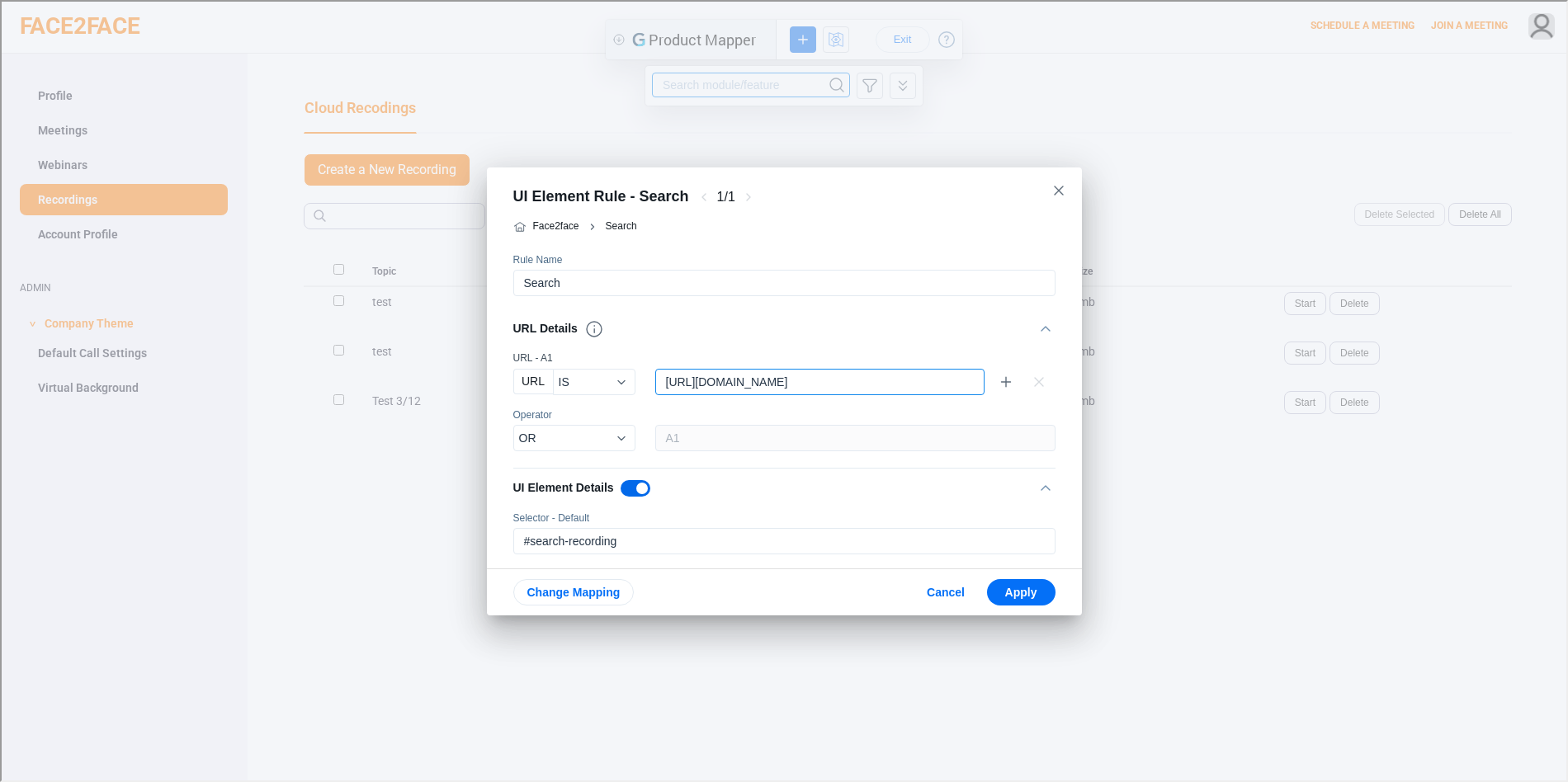
click at [862, 385] on input "string" at bounding box center [808, 380] width 307 height 25
click at [698, 377] on input "string" at bounding box center [808, 380] width 307 height 25
click at [705, 380] on input "string" at bounding box center [808, 380] width 307 height 25
type input "https://face2faceweb.com/recording*"
click at [773, 483] on div "UI Element Details" at bounding box center [767, 487] width 512 height 20
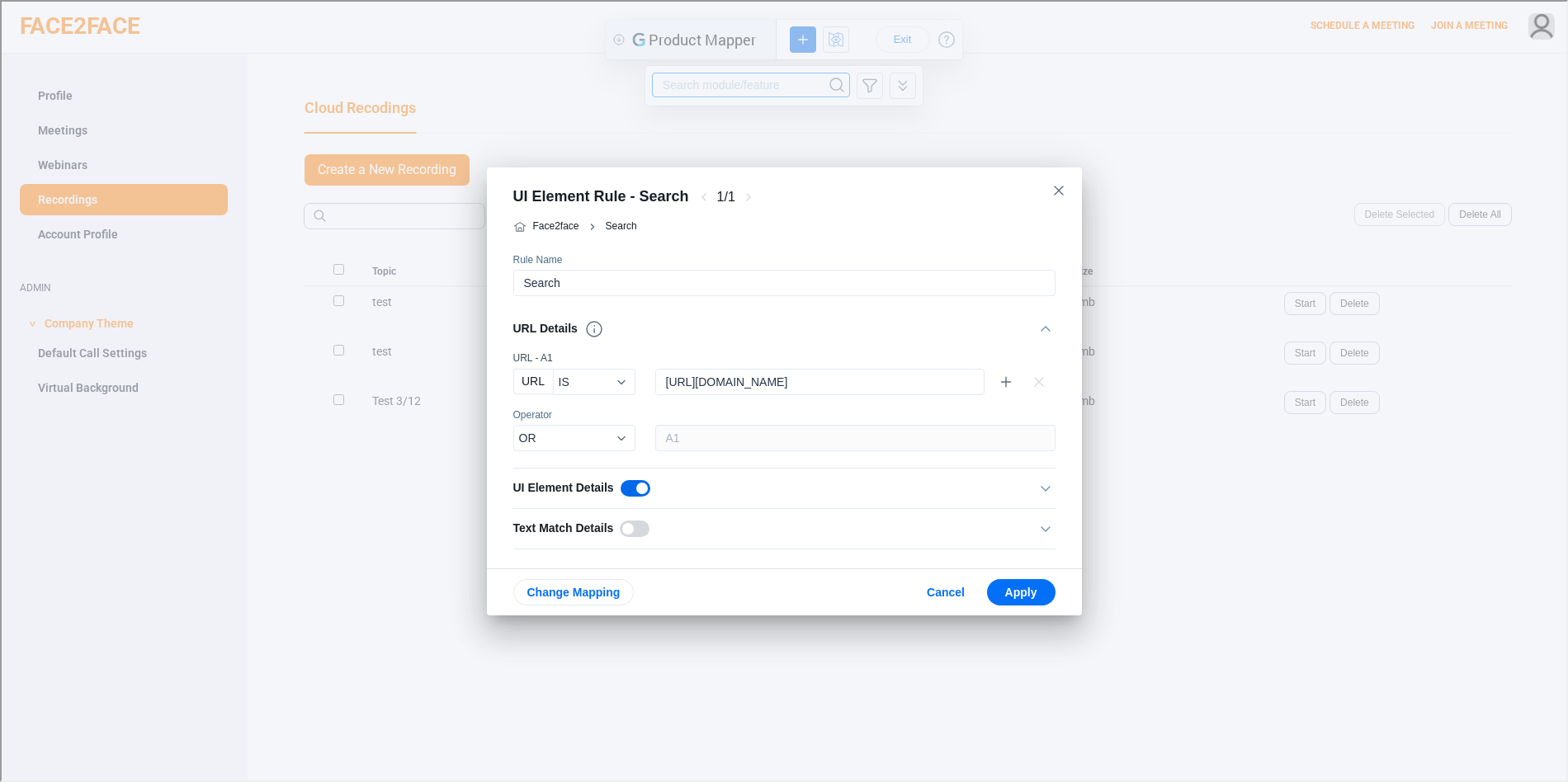
scroll to position [6, 0]
click at [716, 471] on div "UI Element Details" at bounding box center [767, 481] width 512 height 20
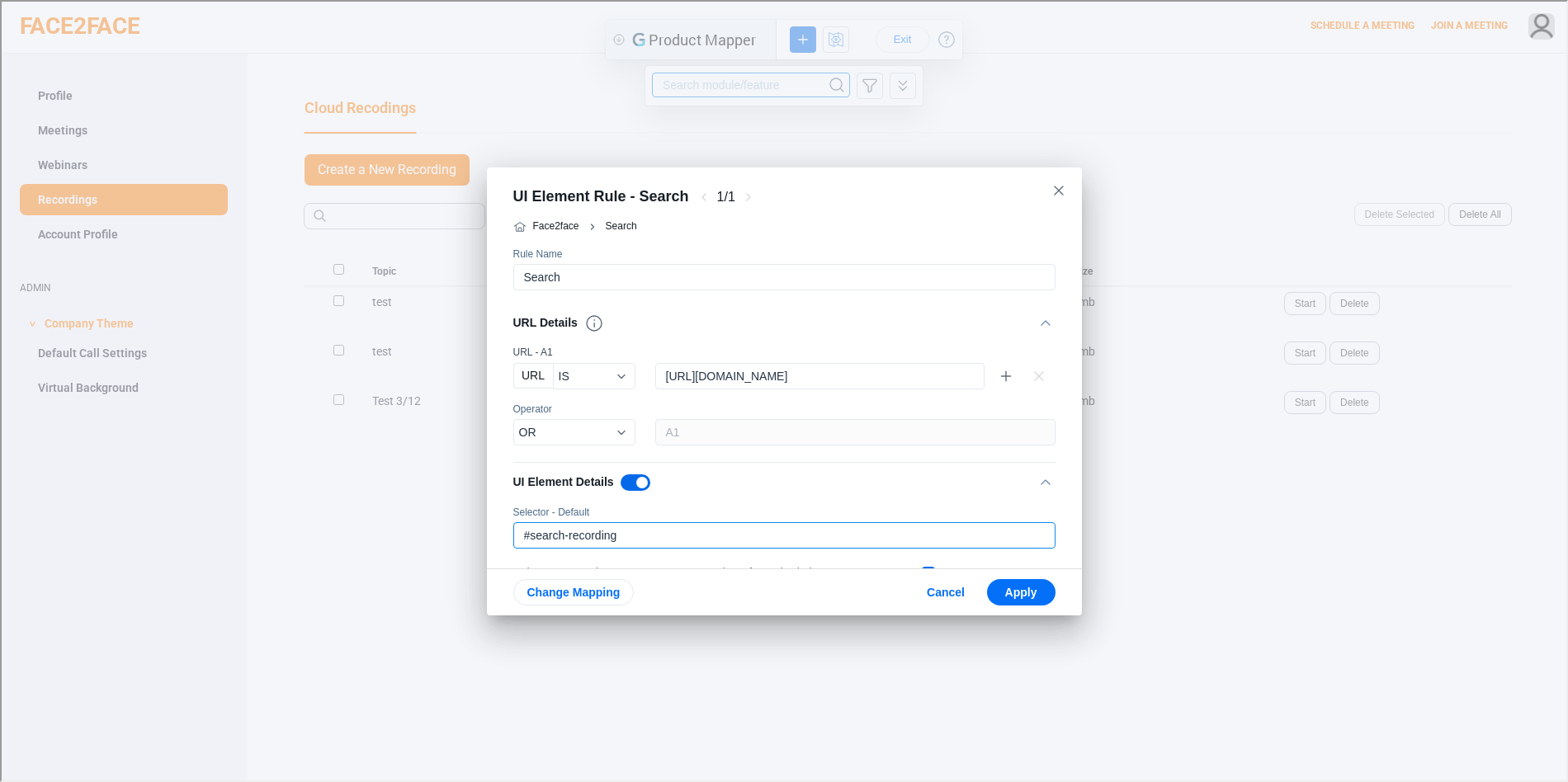
scroll to position [130, 0]
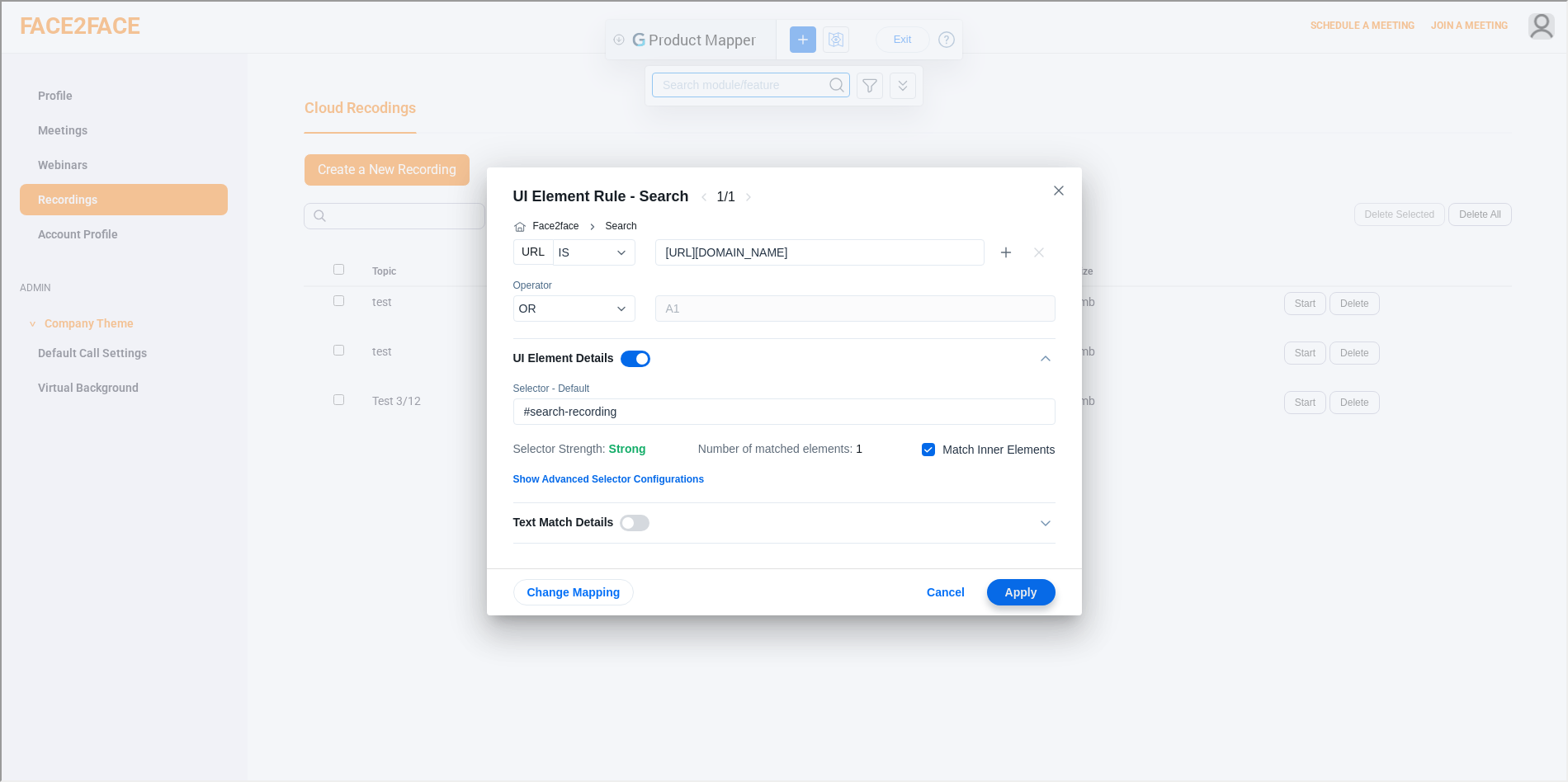
click at [1022, 588] on span "Apply" at bounding box center [1020, 590] width 42 height 13
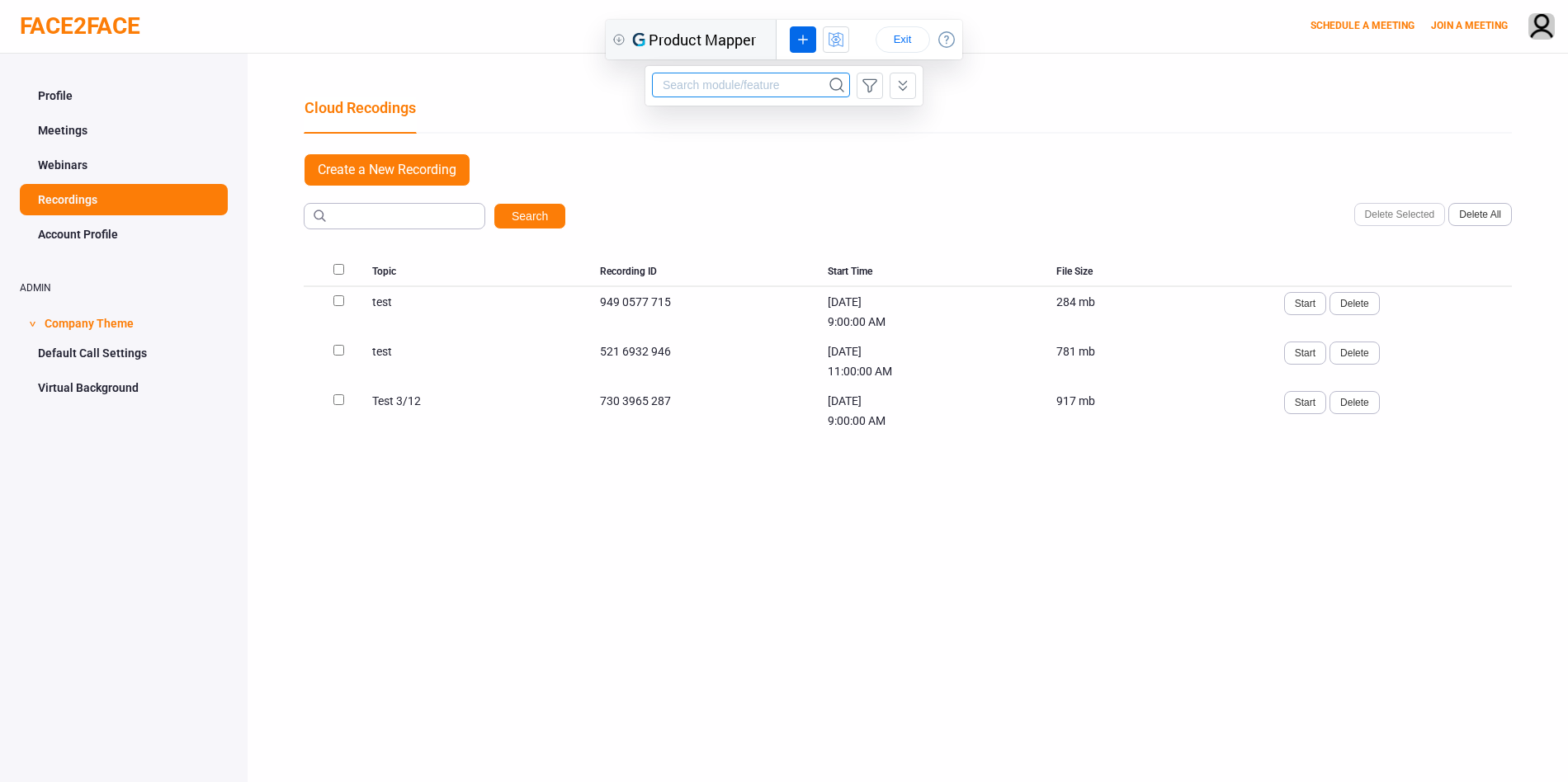
click at [88, 232] on link "Account Profile" at bounding box center [124, 235] width 208 height 32
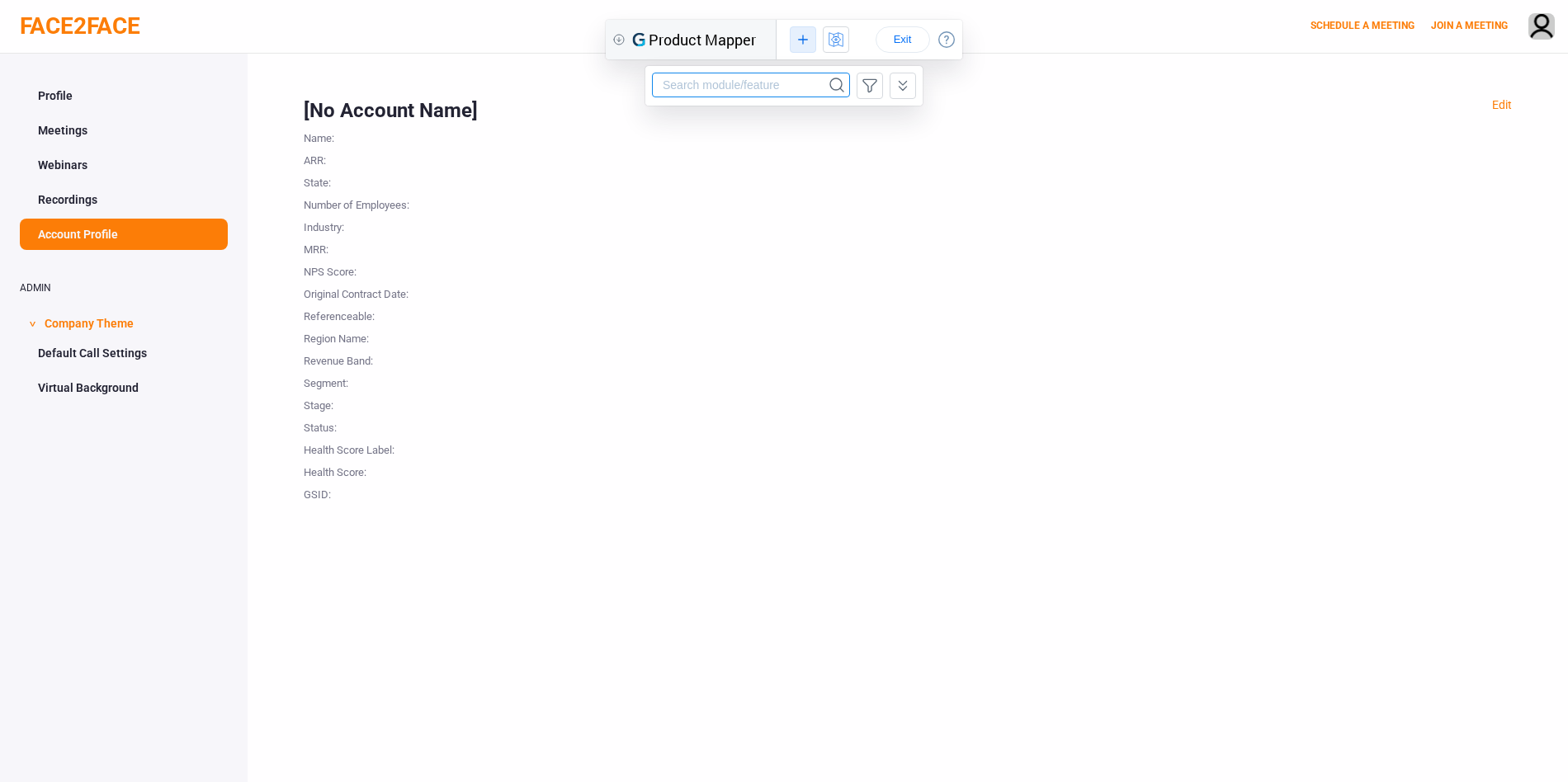
click at [806, 38] on icon at bounding box center [802, 39] width 18 height 20
click at [815, 100] on div "URL Rule" at bounding box center [830, 100] width 47 height 12
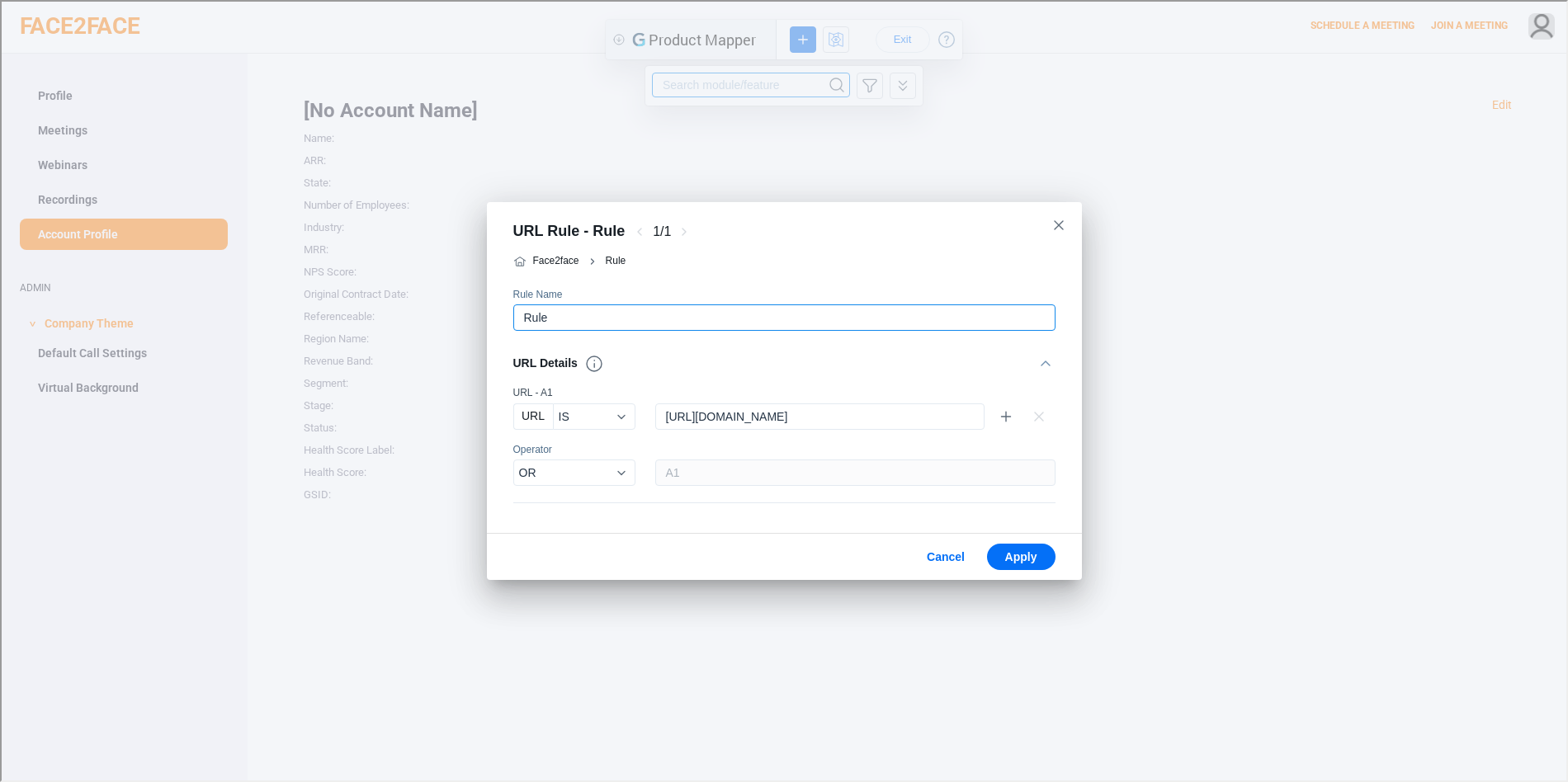
click at [612, 320] on input "string" at bounding box center [773, 316] width 521 height 25
click at [723, 416] on input "string" at bounding box center [808, 415] width 307 height 25
click at [851, 417] on input "string" at bounding box center [808, 415] width 307 height 25
drag, startPoint x: 866, startPoint y: 416, endPoint x: 715, endPoint y: 421, distance: 151.1
click at [717, 421] on input "string" at bounding box center [808, 415] width 307 height 25
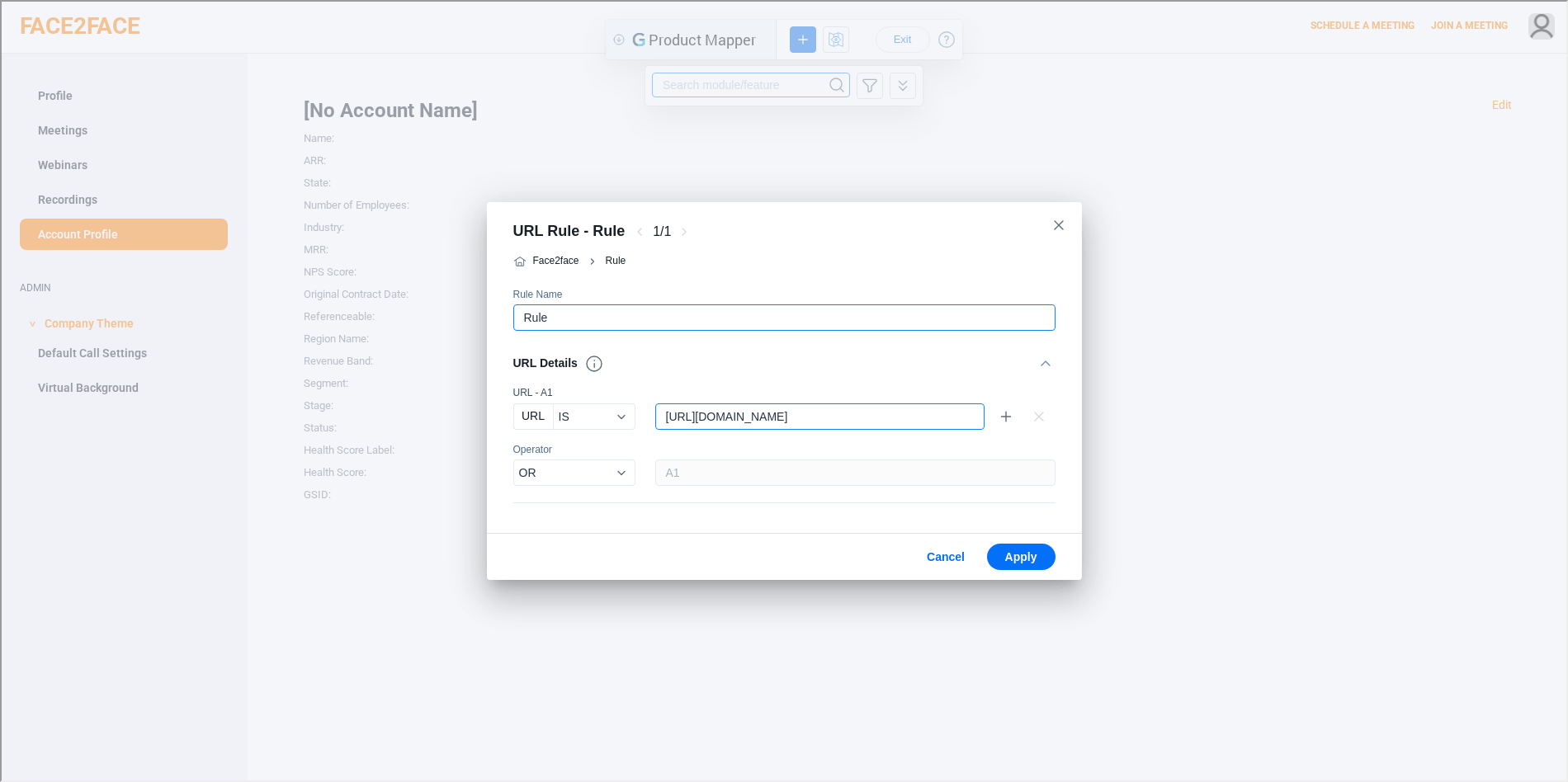
type input "https://face2faceweb.com/account"
click at [625, 311] on input "string" at bounding box center [773, 316] width 521 height 25
type input "Account Profile Page View"
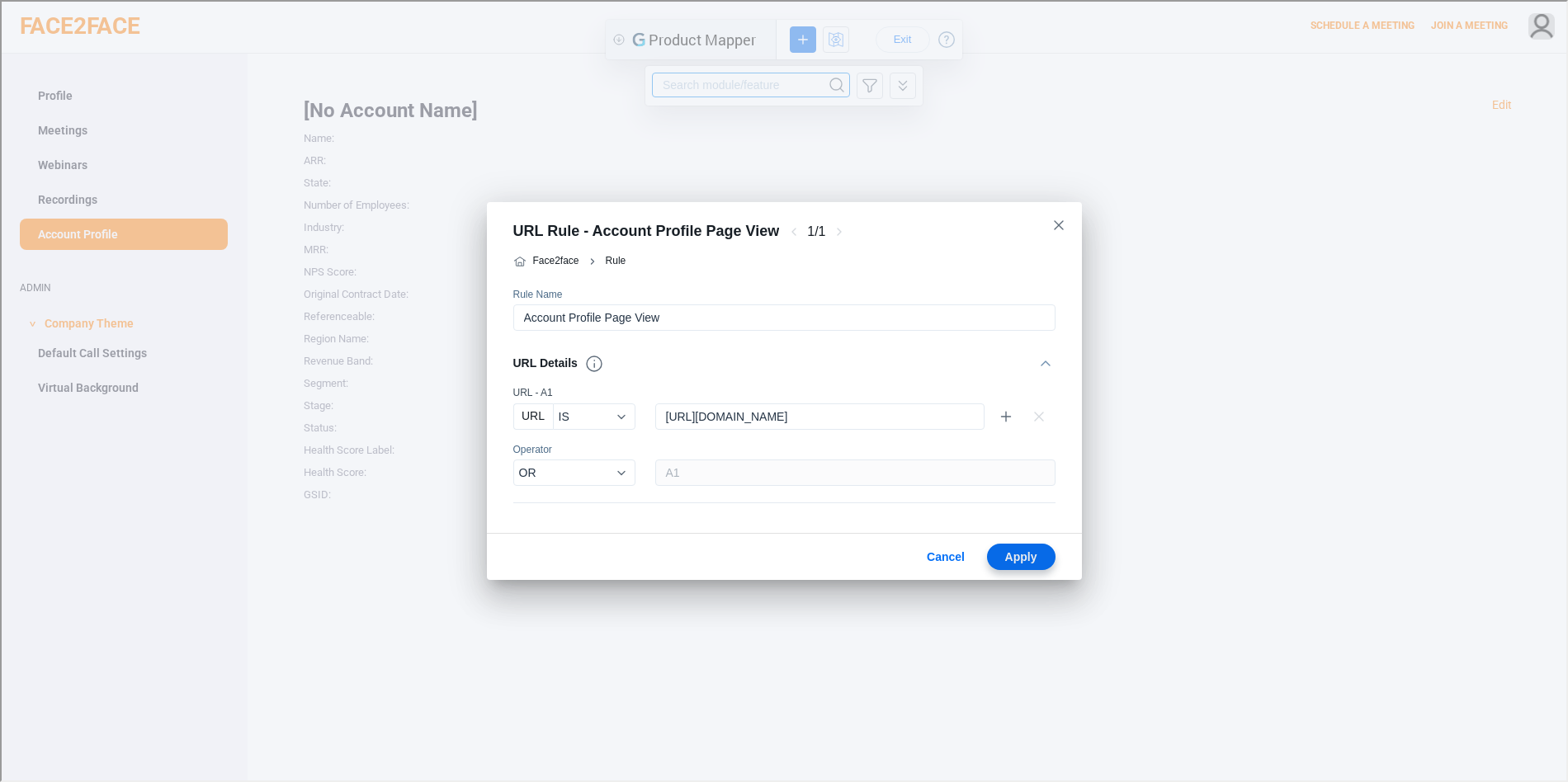
click at [1021, 558] on span "Apply" at bounding box center [1020, 555] width 42 height 13
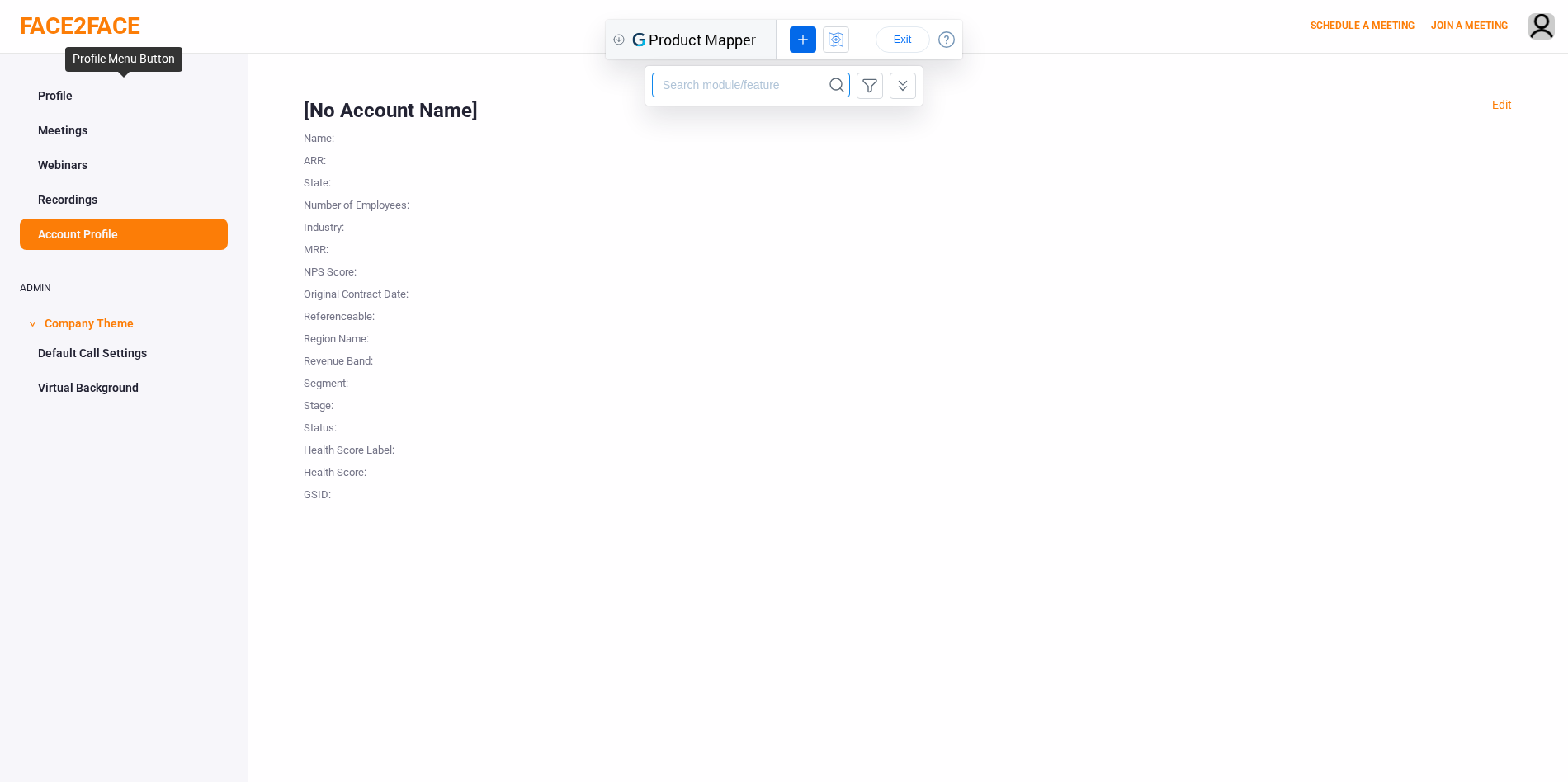
click at [87, 105] on link "Profile" at bounding box center [124, 95] width 208 height 32
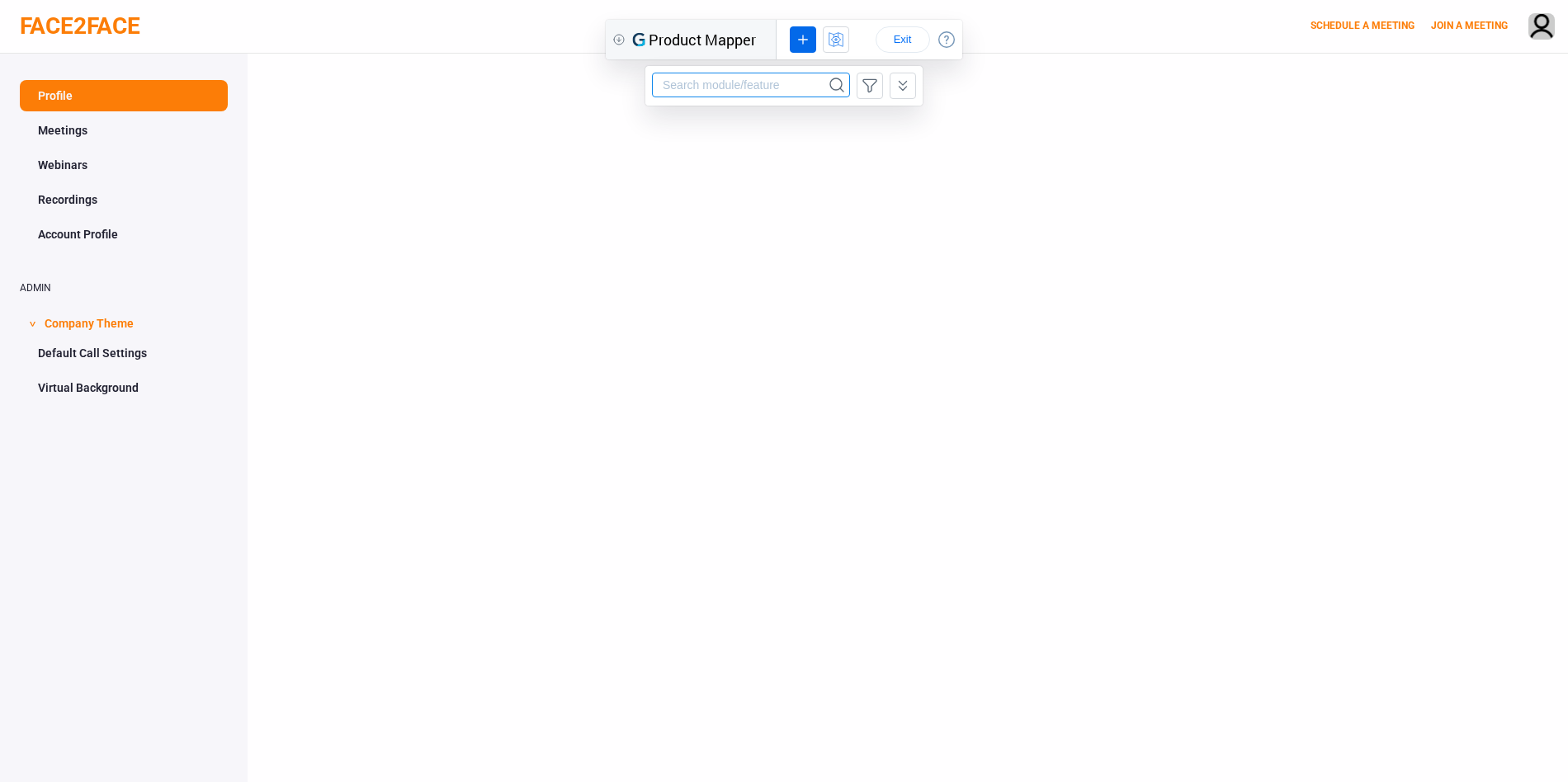
click at [87, 105] on link "Profile" at bounding box center [124, 95] width 208 height 32
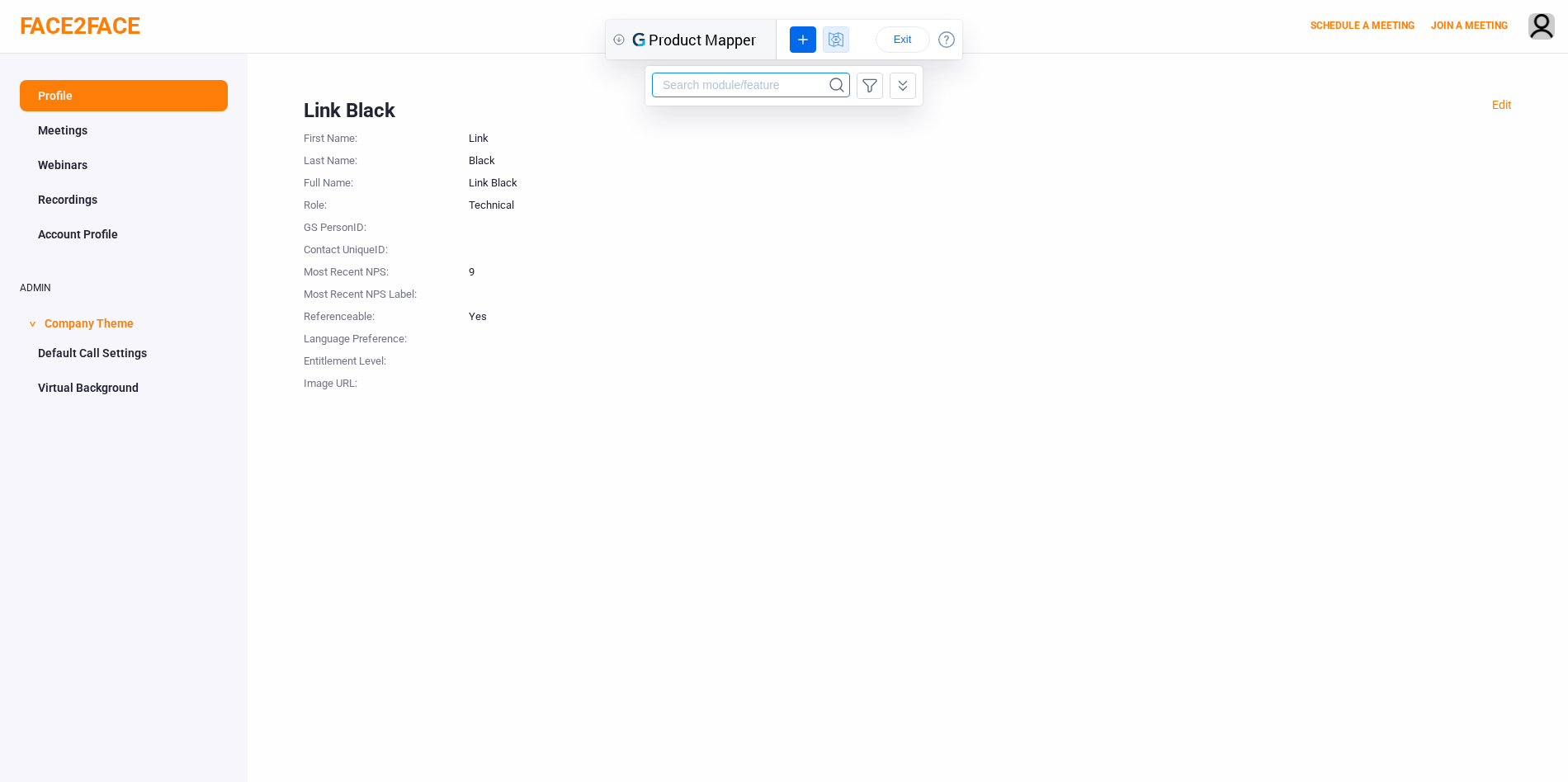
click at [837, 33] on icon at bounding box center [836, 40] width 14 height 14
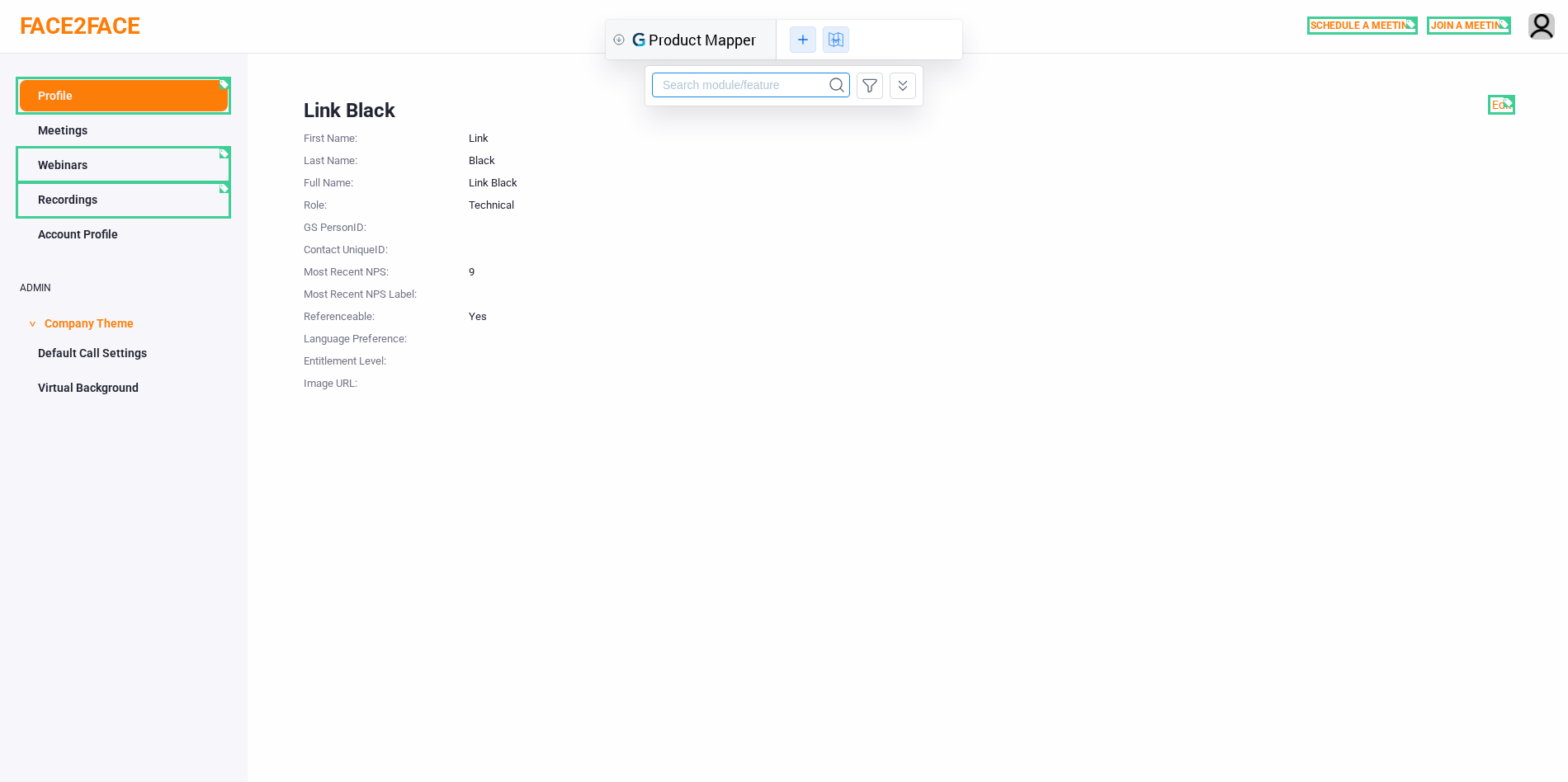
click at [806, 38] on icon at bounding box center [802, 39] width 18 height 20
click at [822, 102] on div "UI Element Rule" at bounding box center [846, 100] width 80 height 12
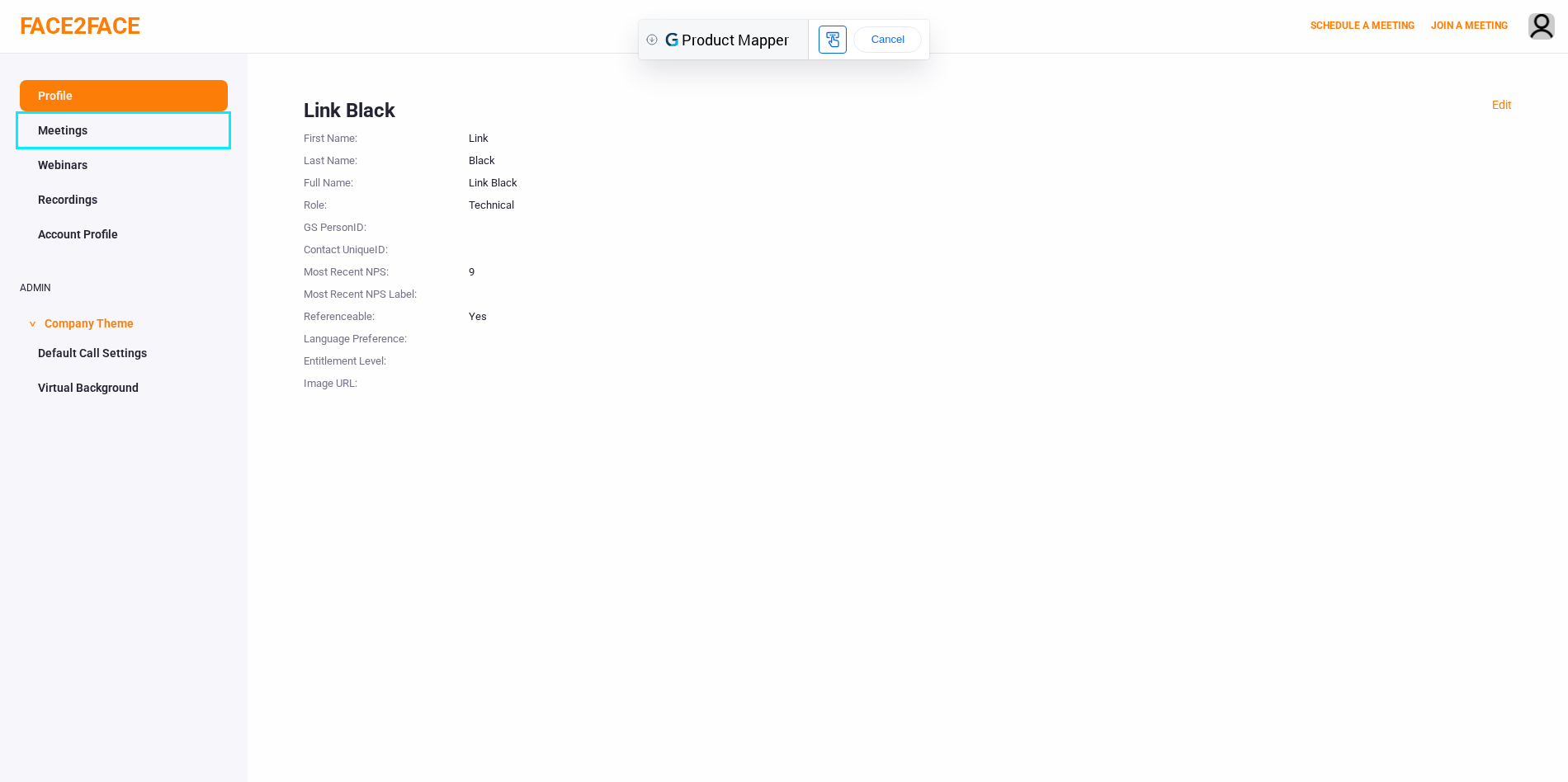
click at [134, 135] on link "Meetings" at bounding box center [124, 130] width 208 height 32
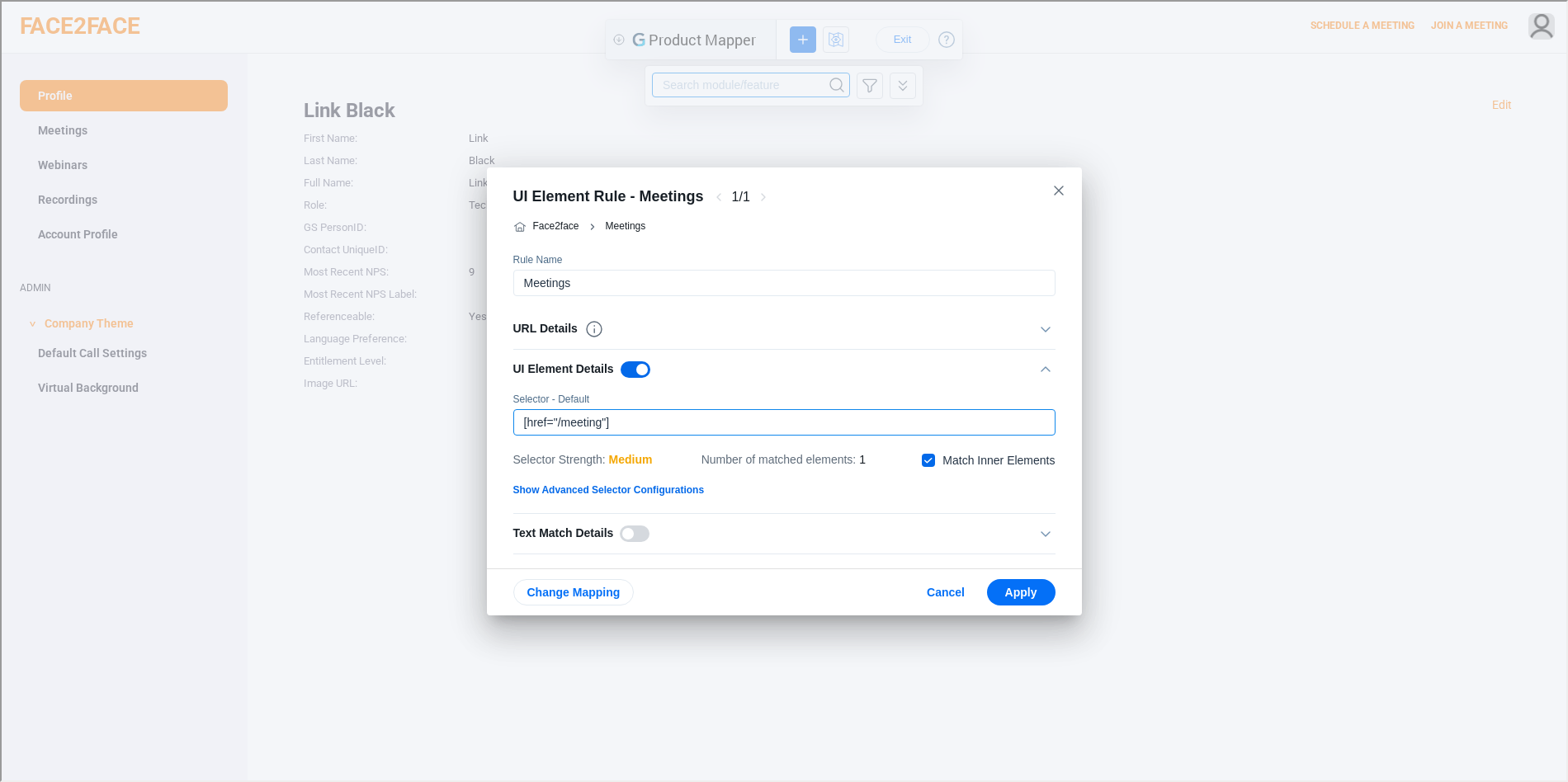
drag, startPoint x: 621, startPoint y: 419, endPoint x: 453, endPoint y: 419, distance: 168.0
click at [453, 419] on div "UI Element Rule - Meetings 1 / 1 Face2face Meetings Rule Name URL Details URL -…" at bounding box center [782, 389] width 1565 height 778
click at [686, 332] on div "URL Details" at bounding box center [767, 328] width 512 height 20
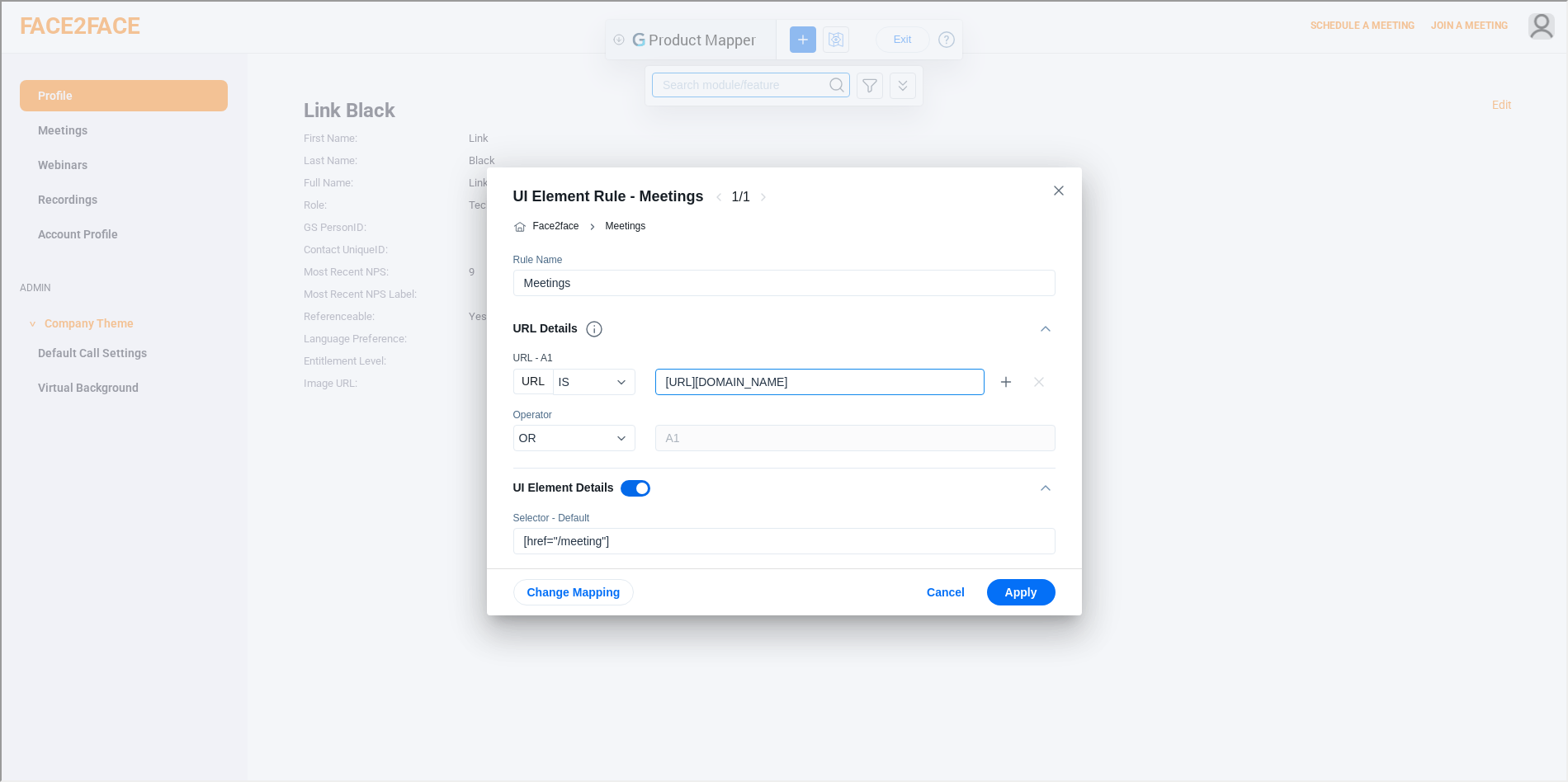
click at [718, 380] on input "string" at bounding box center [808, 380] width 307 height 25
click at [1028, 584] on span "Apply" at bounding box center [1020, 590] width 42 height 13
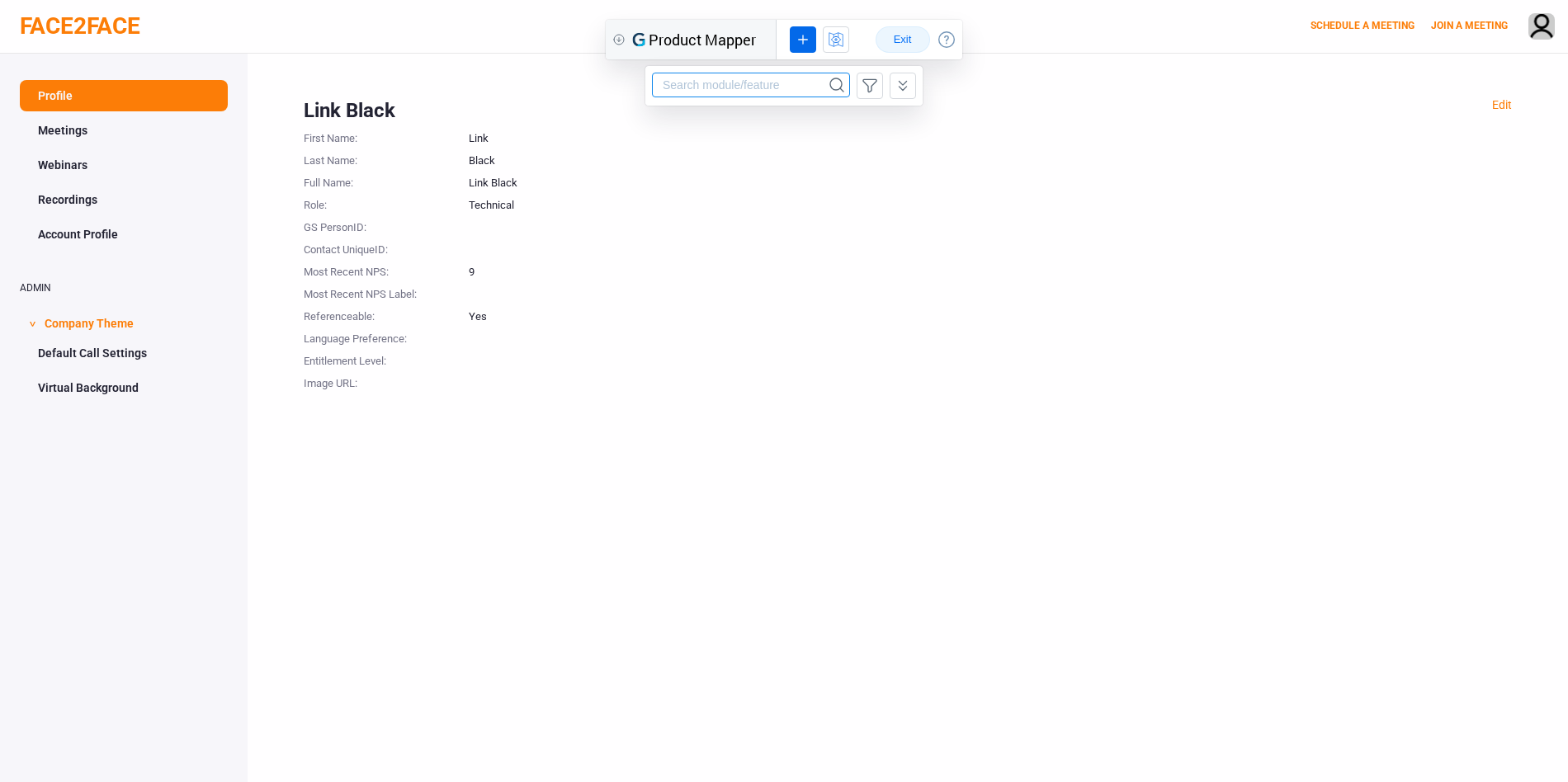
click at [910, 36] on span "Exit" at bounding box center [903, 39] width 26 height 13
